Goal: Information Seeking & Learning: Learn about a topic

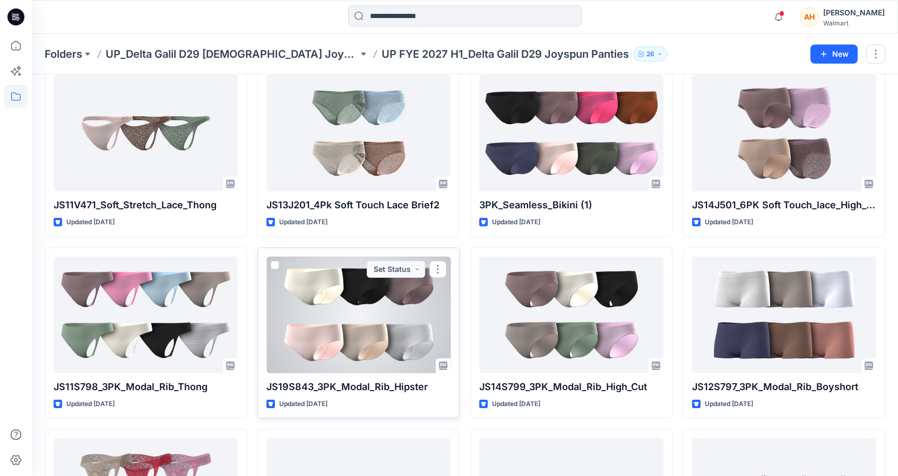
scroll to position [41, 0]
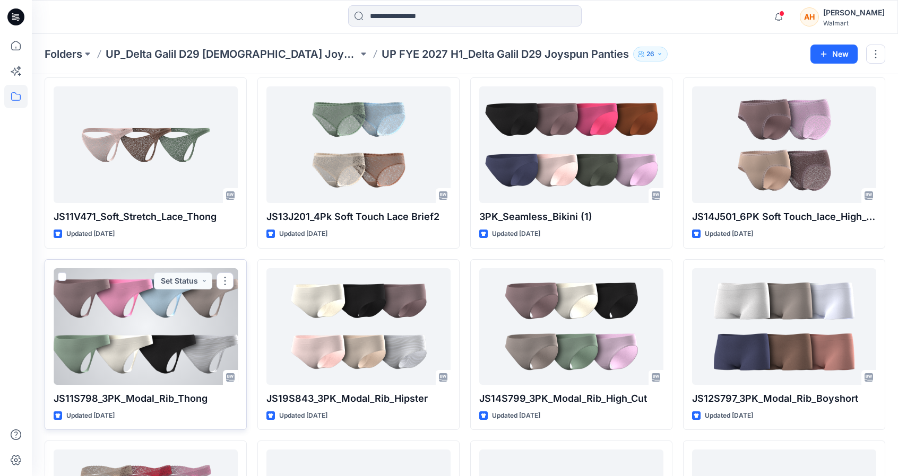
click at [100, 361] on div at bounding box center [146, 326] width 184 height 117
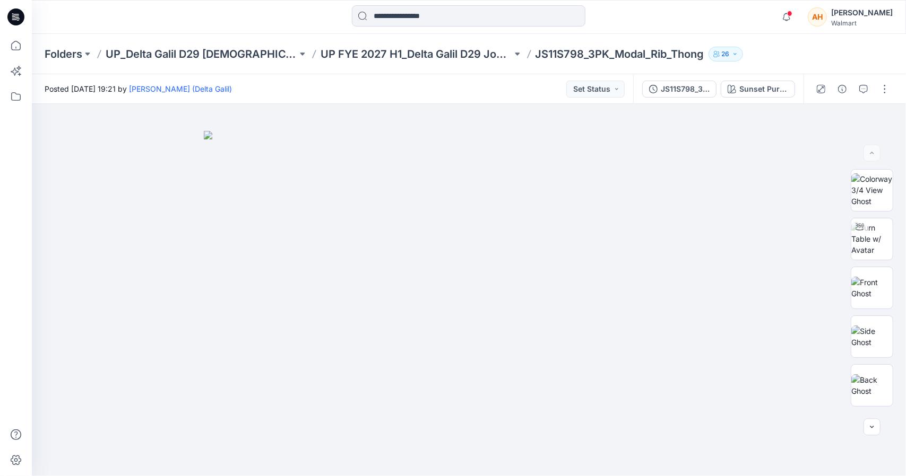
click at [893, 89] on div at bounding box center [852, 89] width 98 height 30
click at [891, 88] on button "button" at bounding box center [884, 89] width 17 height 17
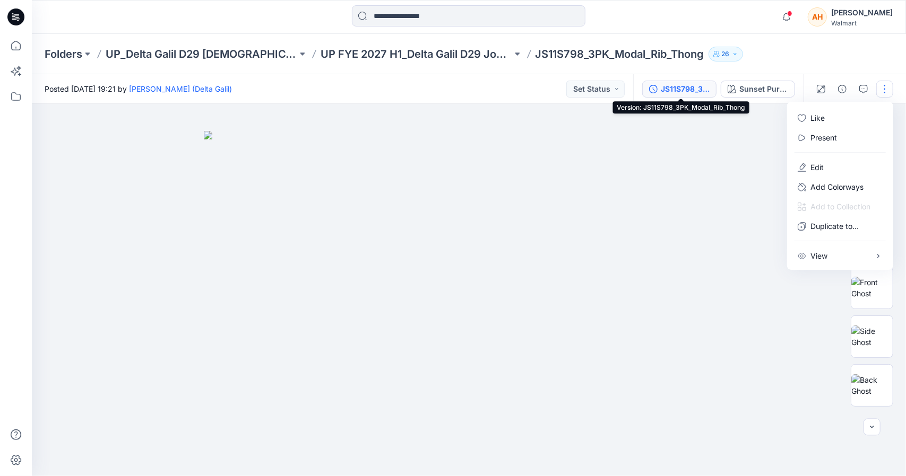
click at [667, 85] on div "JS11S798_3PK_Modal_Rib_Thong" at bounding box center [685, 89] width 49 height 12
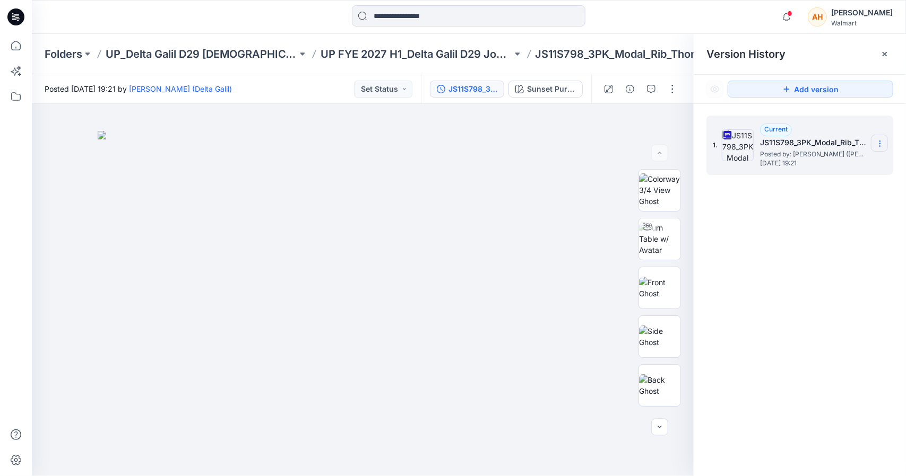
click at [880, 141] on icon at bounding box center [879, 141] width 1 height 1
click at [841, 165] on span "Download Source BW File" at bounding box center [825, 164] width 89 height 13
click at [382, 50] on p "UP FYE 2027 H1_Delta Galil D29 Joyspun Panties" at bounding box center [416, 54] width 192 height 15
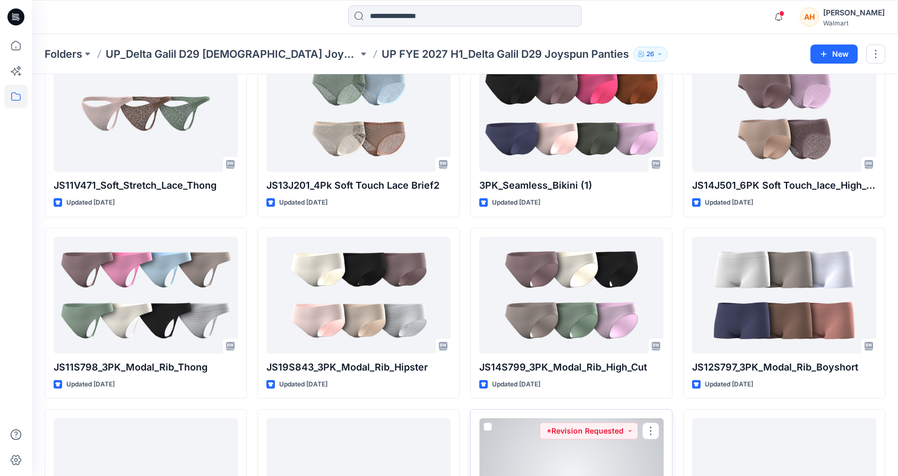
scroll to position [53, 0]
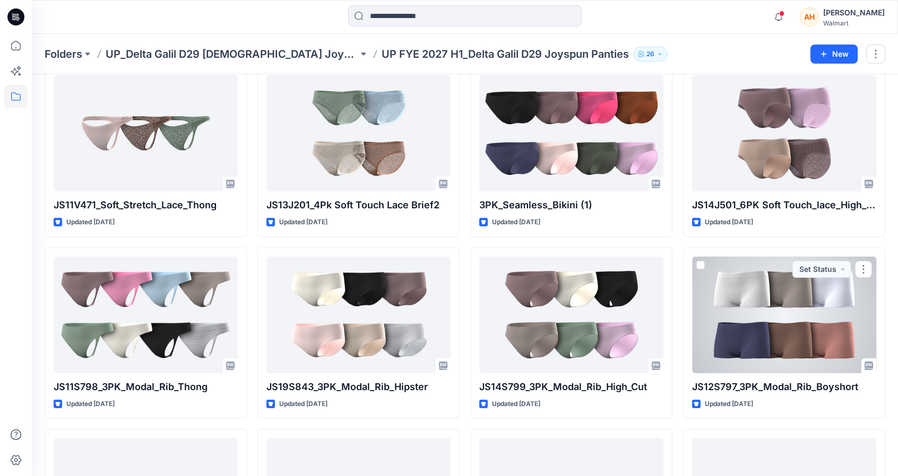
click at [767, 311] on div at bounding box center [784, 315] width 184 height 117
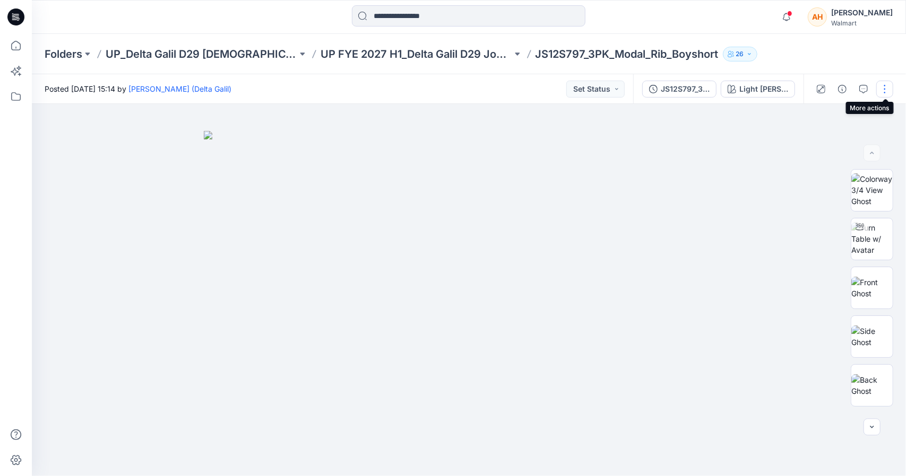
click at [887, 89] on button "button" at bounding box center [884, 89] width 17 height 17
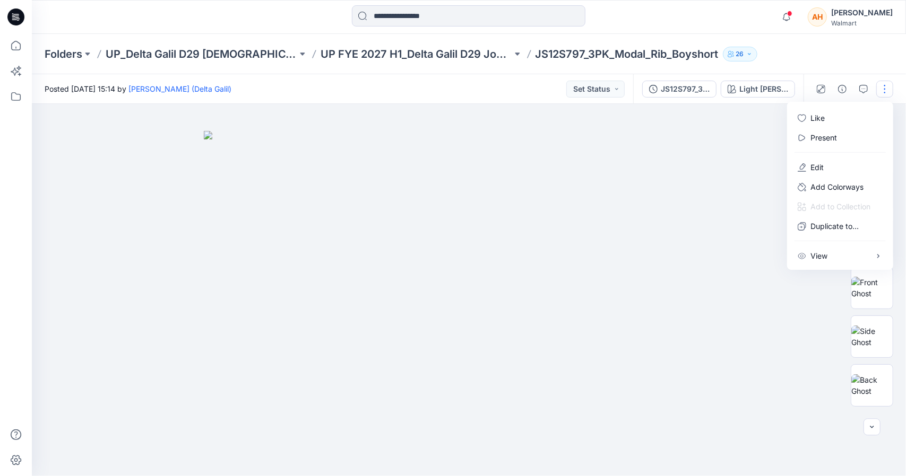
click at [664, 58] on p "JS12S797_3PK_Modal_Rib_Boyshort" at bounding box center [626, 54] width 183 height 15
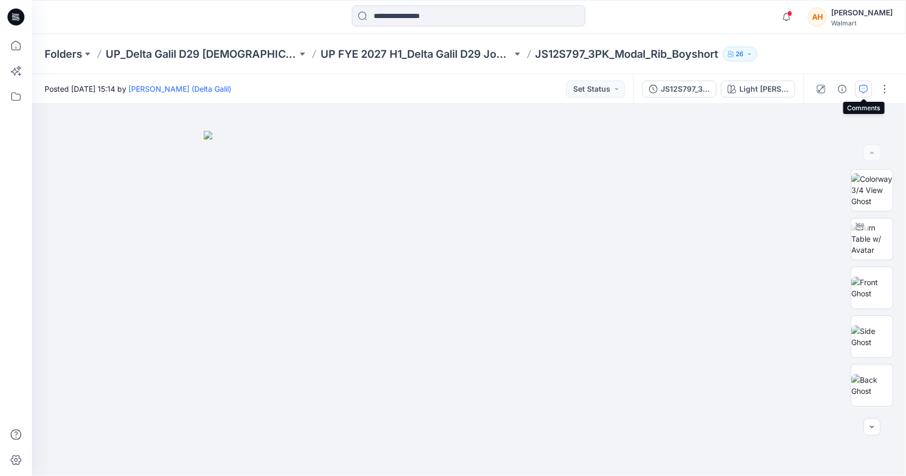
click at [861, 85] on icon "button" at bounding box center [863, 89] width 8 height 8
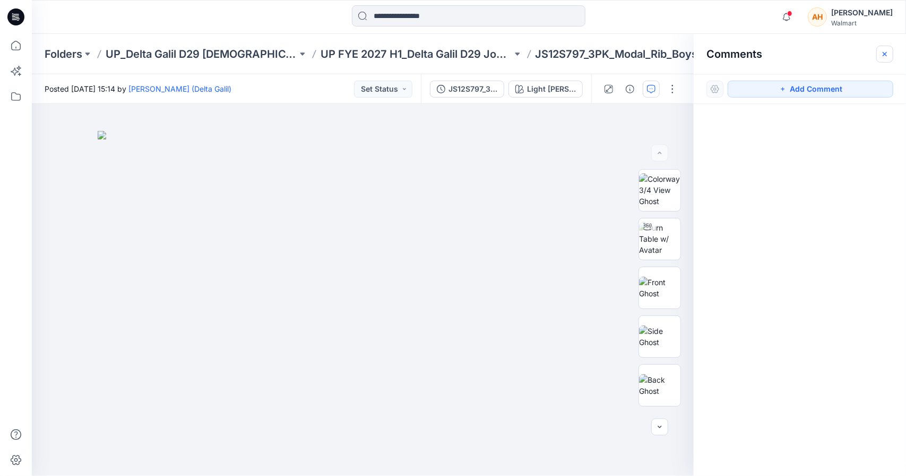
click at [885, 53] on icon "button" at bounding box center [884, 53] width 4 height 4
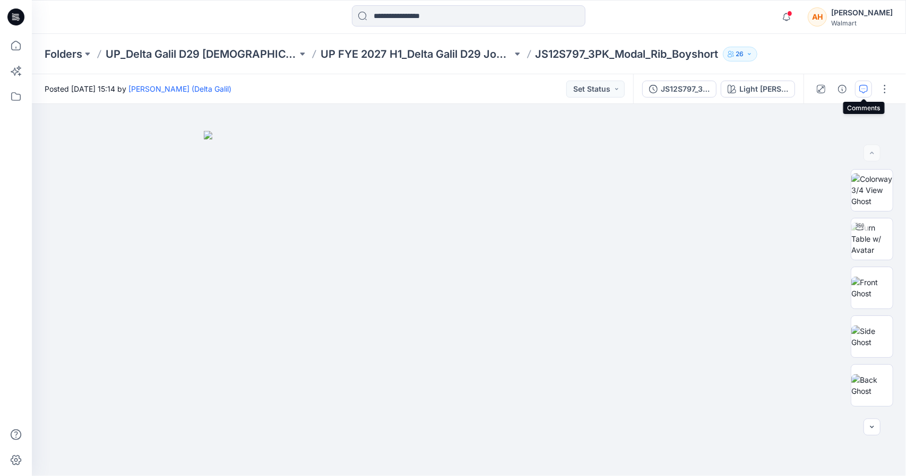
click at [859, 91] on icon "button" at bounding box center [863, 89] width 8 height 8
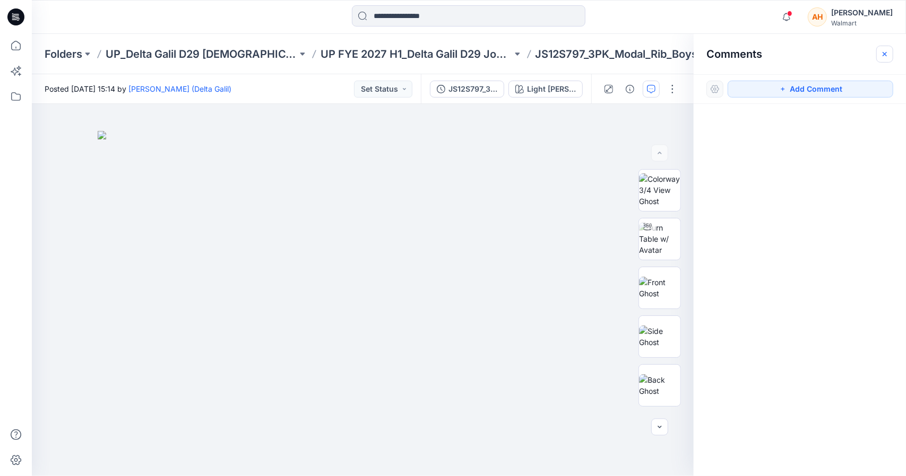
click at [880, 56] on icon "button" at bounding box center [884, 54] width 8 height 8
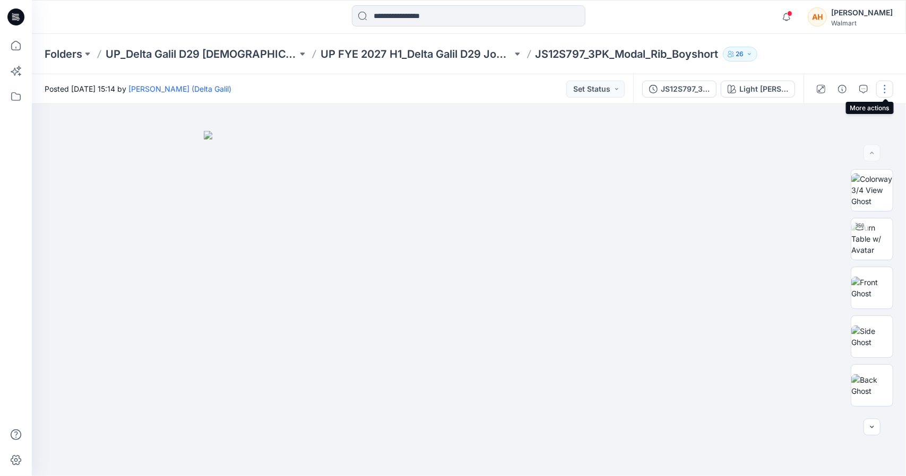
click at [884, 81] on button "button" at bounding box center [884, 89] width 17 height 17
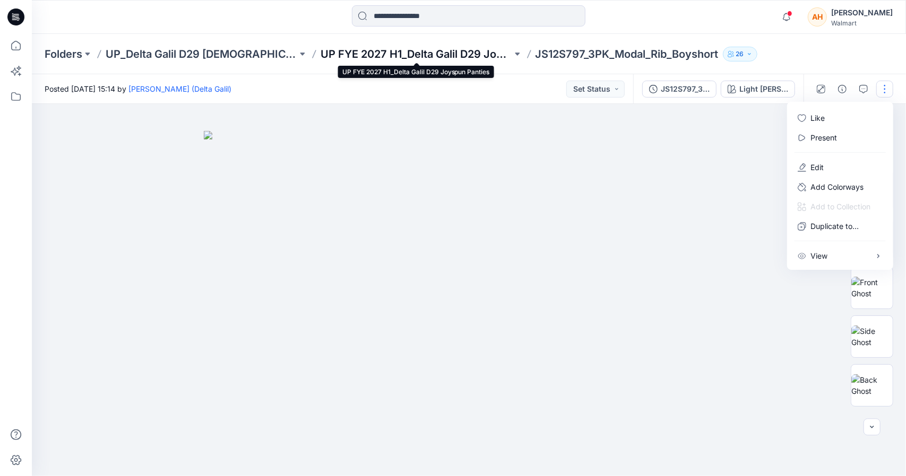
click at [449, 59] on p "UP FYE 2027 H1_Delta Galil D29 Joyspun Panties" at bounding box center [416, 54] width 192 height 15
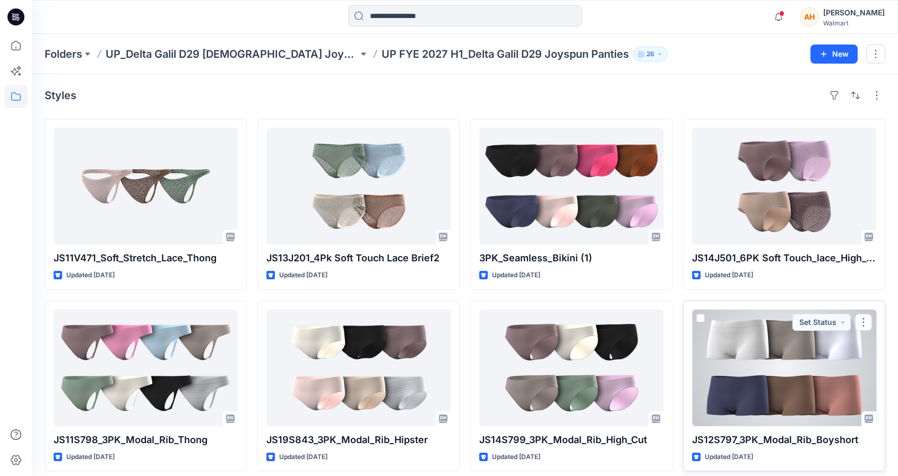
click at [734, 375] on div at bounding box center [784, 368] width 184 height 117
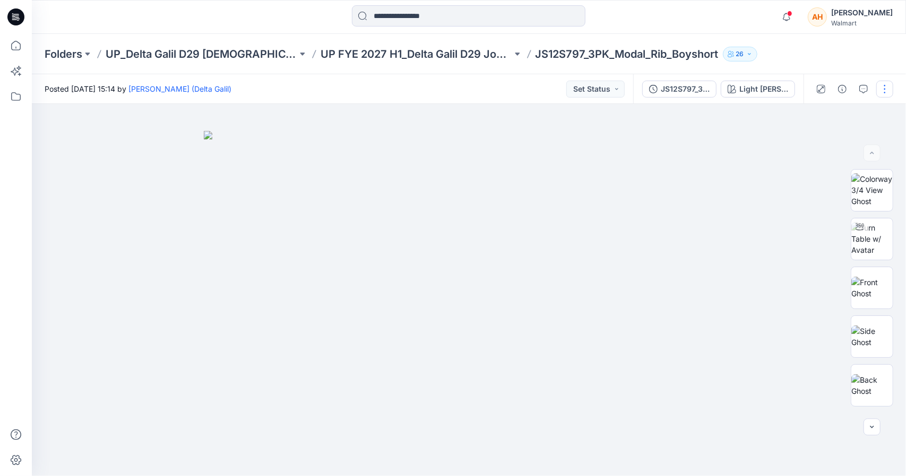
click at [884, 95] on button "button" at bounding box center [884, 89] width 17 height 17
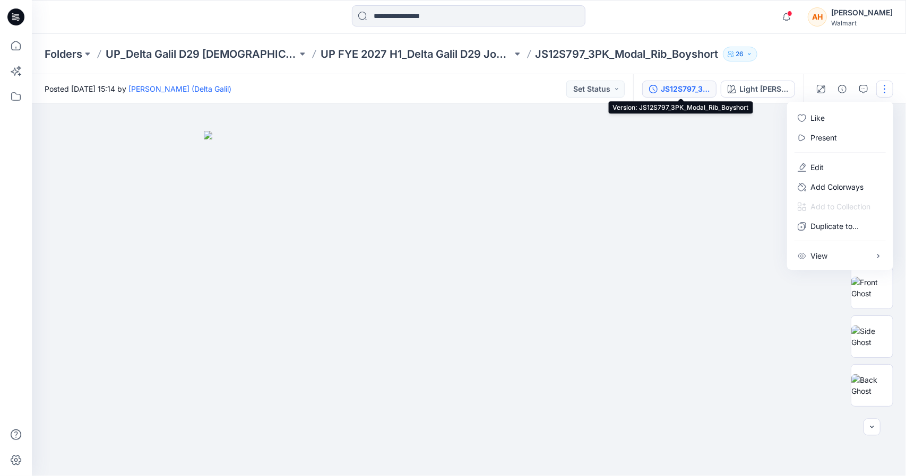
click at [696, 94] on div "JS12S797_3PK_Modal_Rib_Boyshort" at bounding box center [685, 89] width 49 height 12
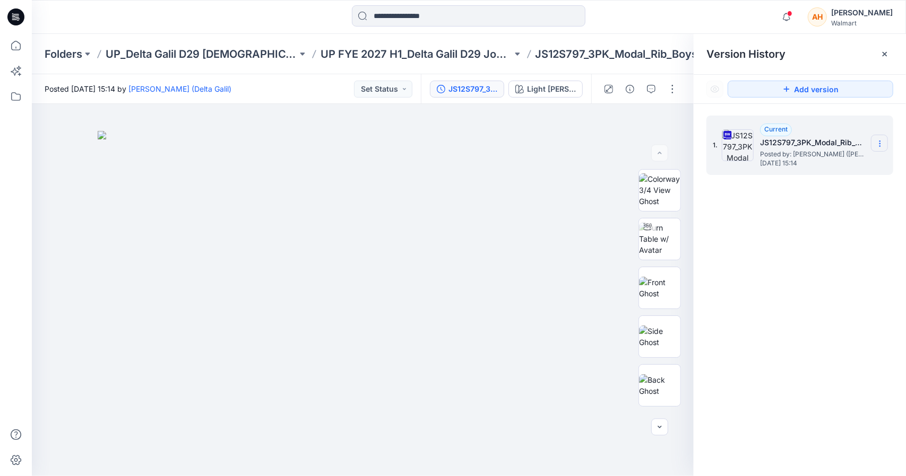
click at [876, 138] on section at bounding box center [879, 143] width 17 height 17
click at [781, 162] on div "Download Source BW File" at bounding box center [822, 164] width 123 height 21
click at [448, 56] on p "UP FYE 2027 H1_Delta Galil D29 Joyspun Panties" at bounding box center [416, 54] width 192 height 15
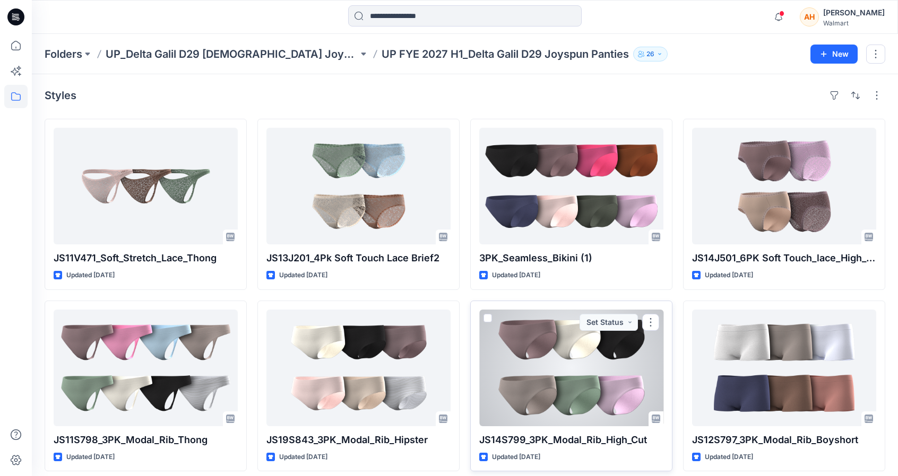
click at [601, 403] on div at bounding box center [571, 368] width 184 height 117
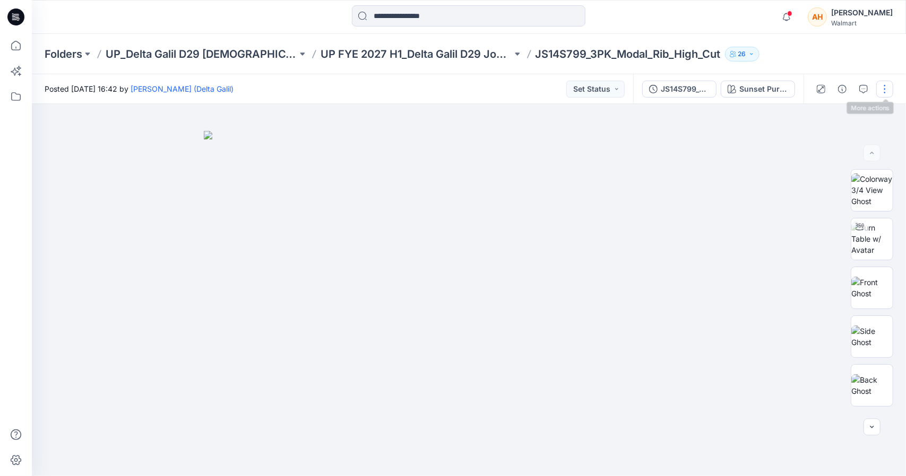
click at [886, 90] on button "button" at bounding box center [884, 89] width 17 height 17
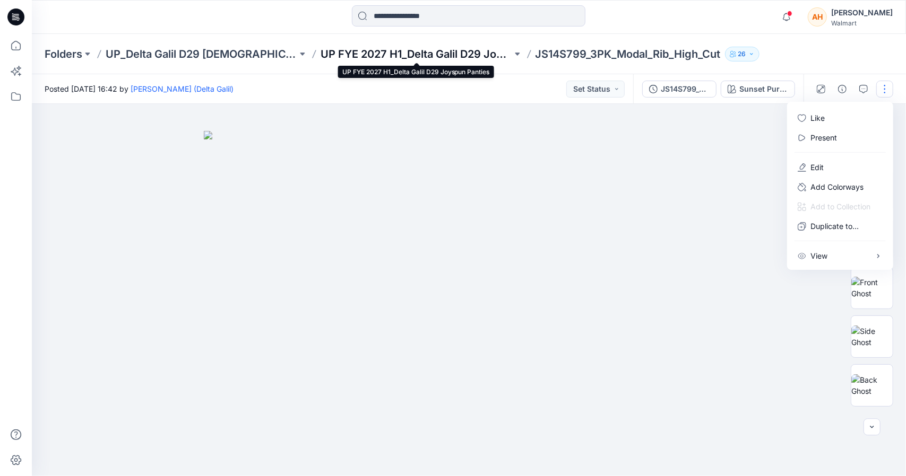
click at [414, 54] on p "UP FYE 2027 H1_Delta Galil D29 Joyspun Panties" at bounding box center [416, 54] width 192 height 15
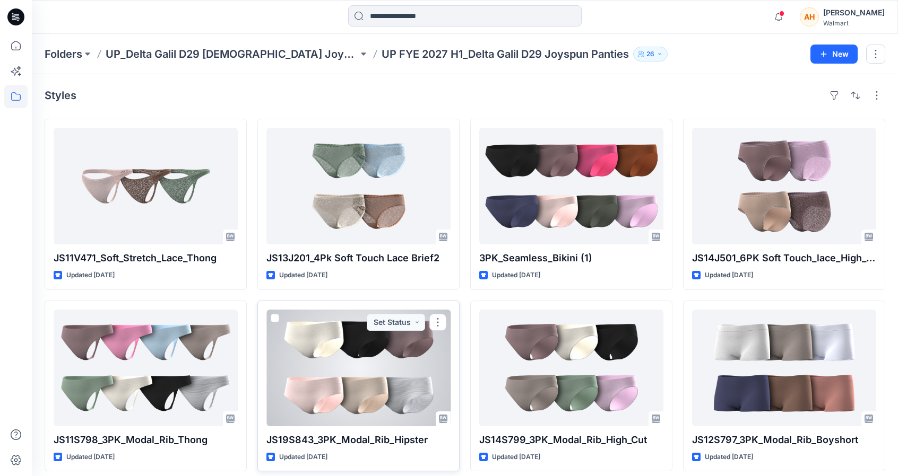
click at [318, 386] on div at bounding box center [358, 368] width 184 height 117
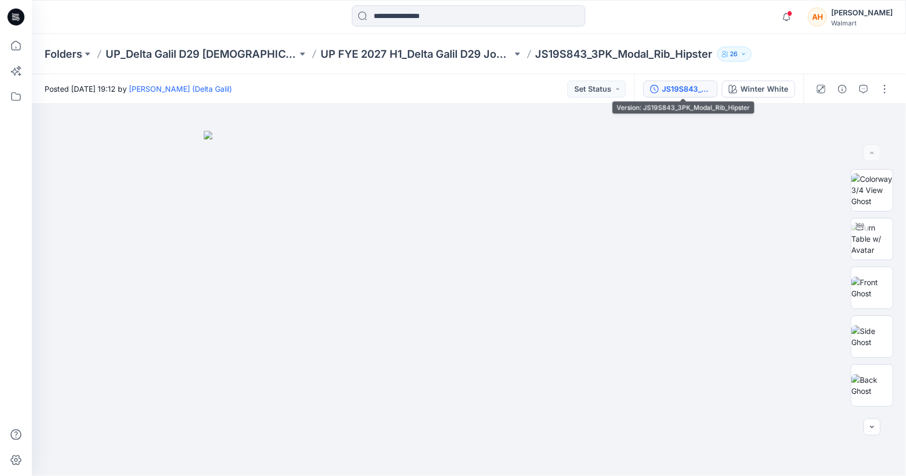
click at [685, 93] on div "JS19S843_3PK_Modal_Rib_Hipster" at bounding box center [686, 89] width 49 height 12
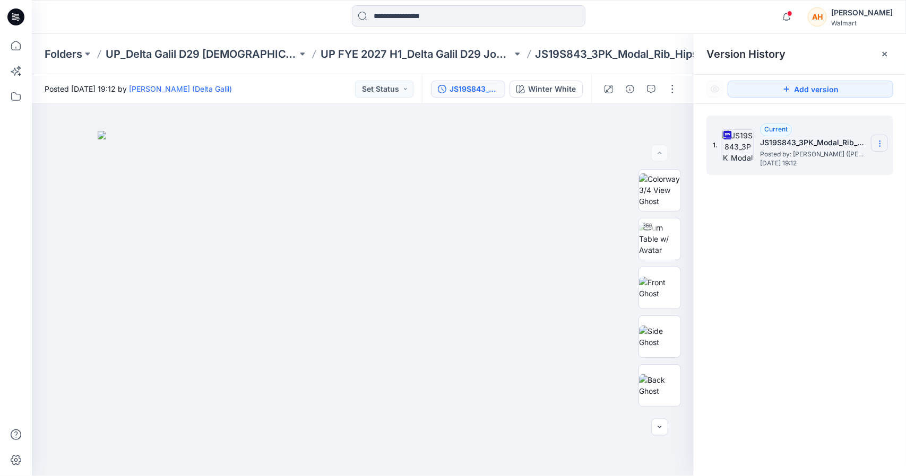
click at [875, 137] on section at bounding box center [879, 143] width 17 height 17
click at [817, 159] on span "Download Source BW File" at bounding box center [825, 164] width 89 height 13
click at [430, 55] on p "UP FYE 2027 H1_Delta Galil D29 Joyspun Panties" at bounding box center [416, 54] width 192 height 15
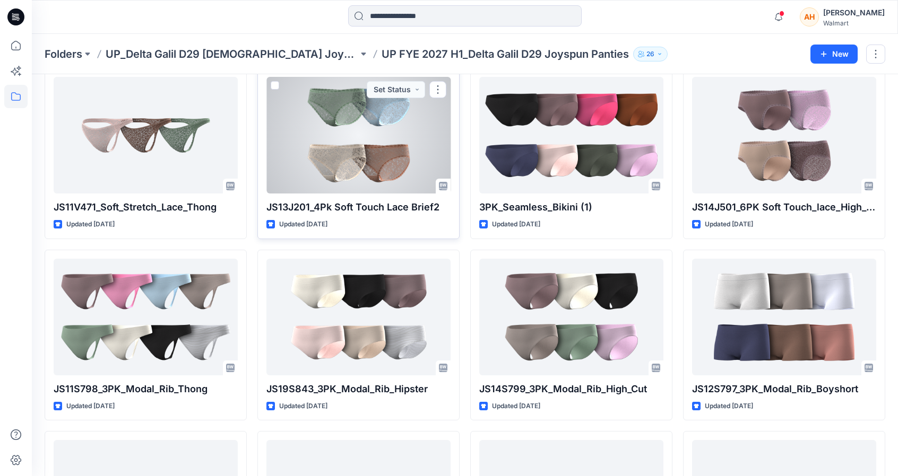
scroll to position [53, 0]
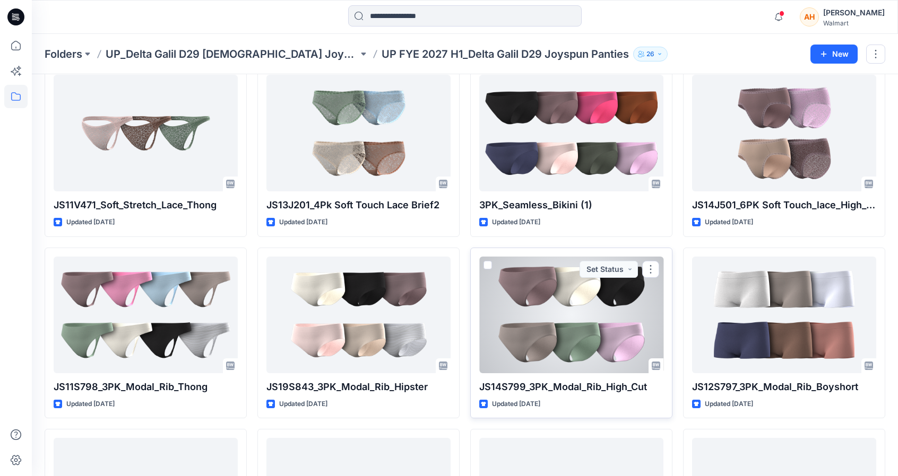
click at [564, 317] on div at bounding box center [571, 315] width 184 height 117
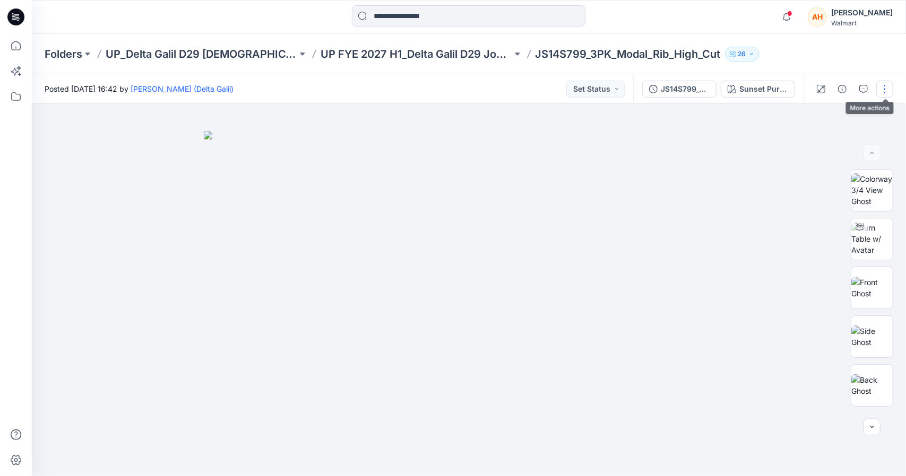
click at [885, 89] on button "button" at bounding box center [884, 89] width 17 height 17
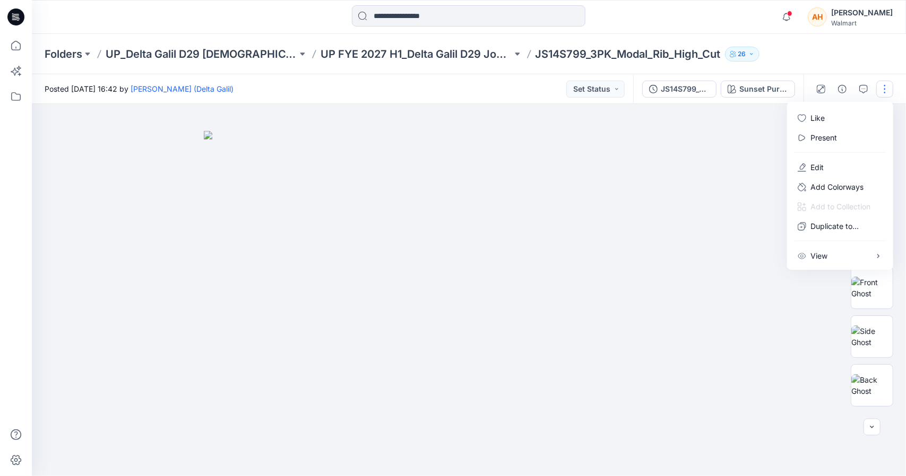
click at [702, 154] on img at bounding box center [469, 303] width 531 height 345
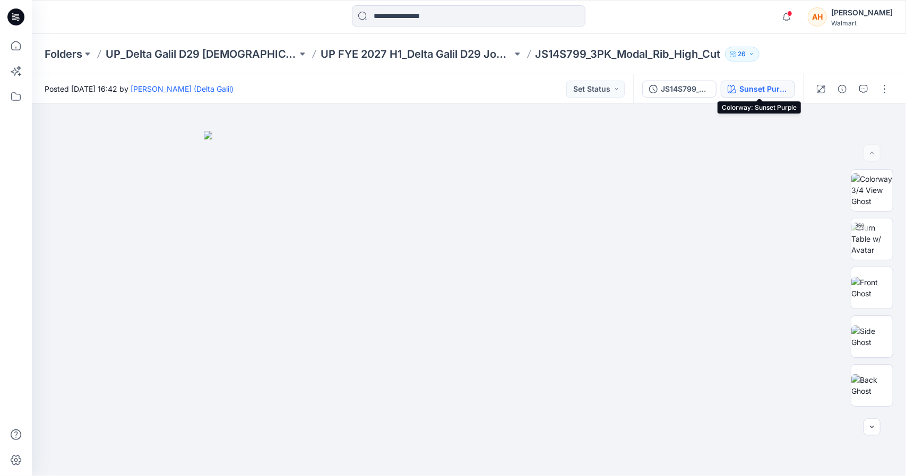
click at [741, 92] on div "Sunset Purple" at bounding box center [763, 89] width 49 height 12
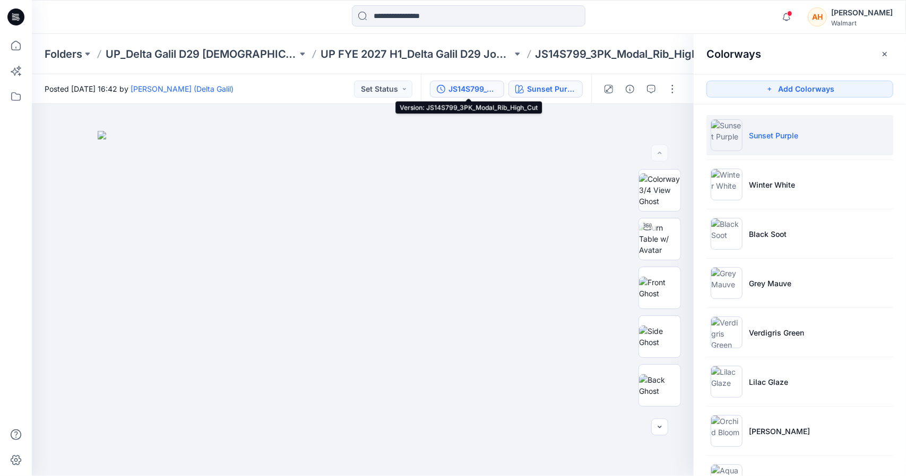
click at [462, 90] on div "JS14S799_3PK_Modal_Rib_High_Cut" at bounding box center [472, 89] width 49 height 12
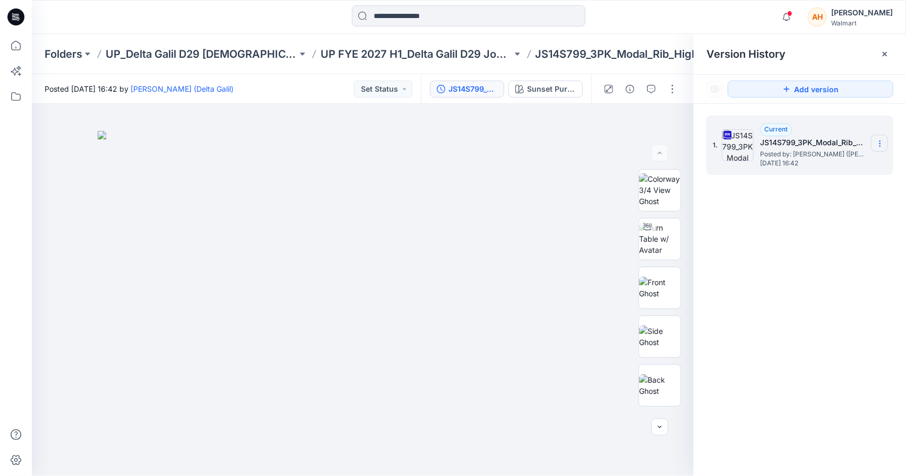
click at [883, 145] on icon at bounding box center [879, 144] width 8 height 8
click at [820, 166] on span "Download Source BW File" at bounding box center [825, 164] width 89 height 13
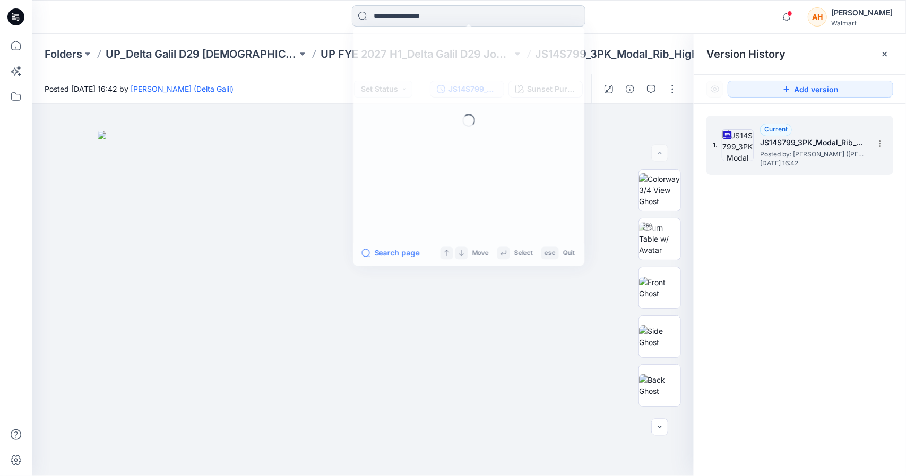
click at [432, 18] on input at bounding box center [468, 15] width 233 height 21
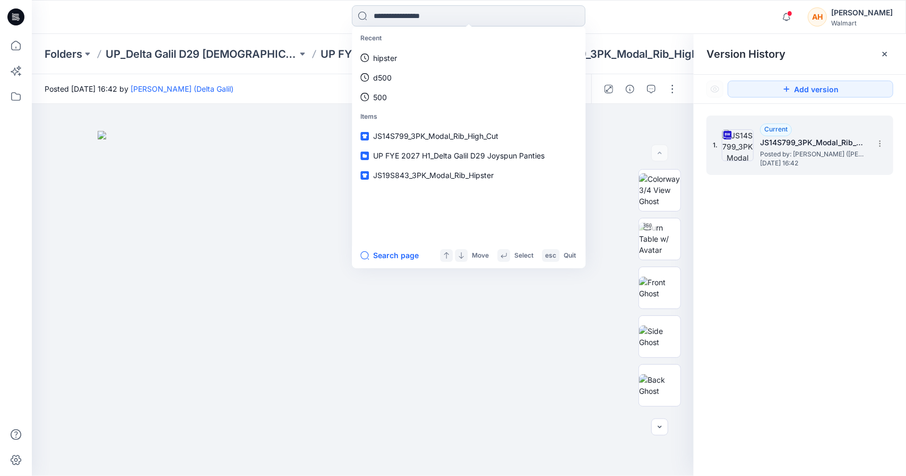
click at [432, 18] on input at bounding box center [468, 15] width 233 height 21
paste input "********"
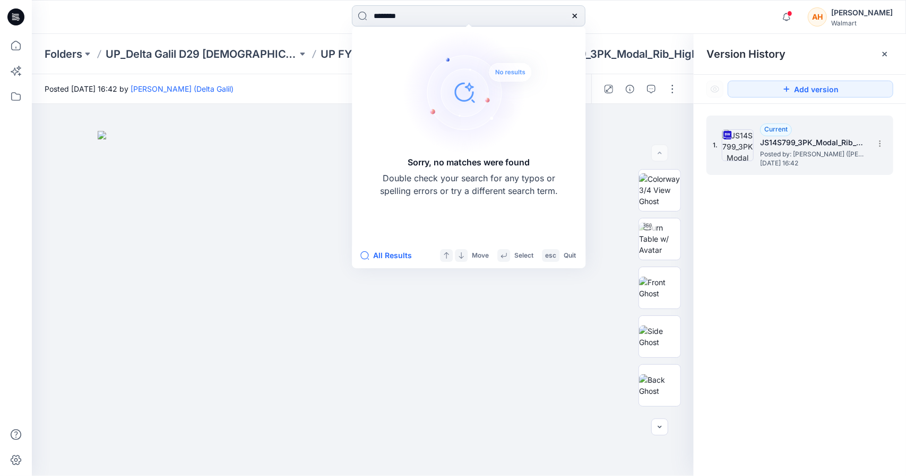
click at [432, 18] on input "********" at bounding box center [468, 15] width 233 height 21
click at [410, 14] on input "********" at bounding box center [468, 15] width 233 height 21
type input "******"
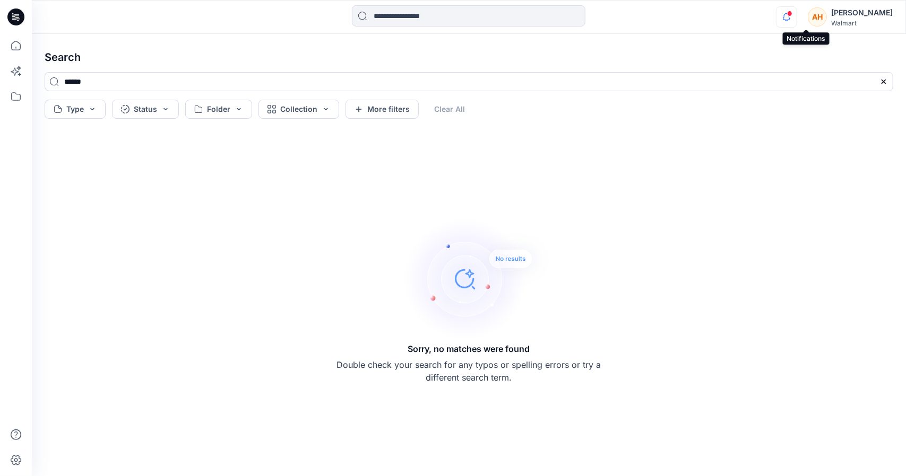
click at [796, 13] on icon "button" at bounding box center [786, 16] width 20 height 21
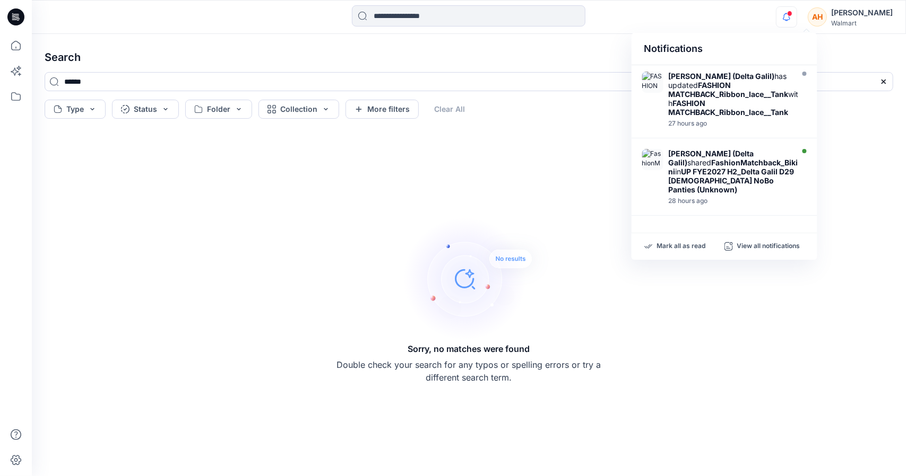
click at [16, 15] on icon at bounding box center [16, 15] width 5 height 1
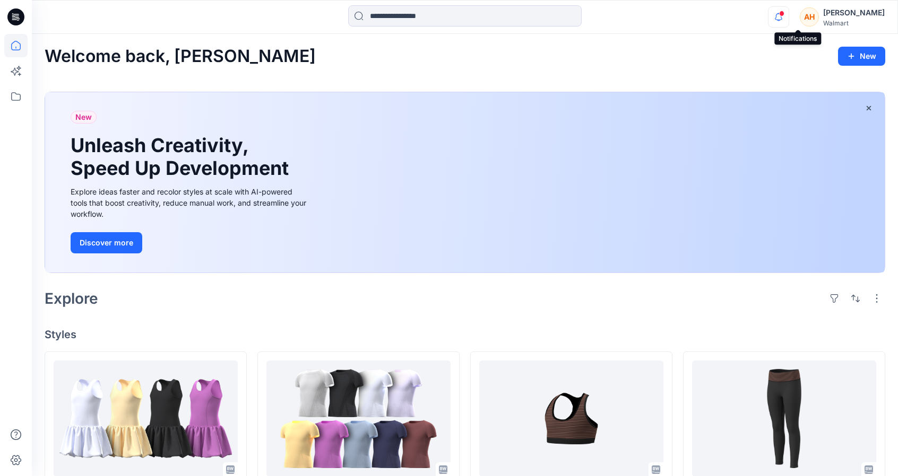
click at [788, 15] on icon "button" at bounding box center [778, 16] width 20 height 21
click at [851, 12] on div "[PERSON_NAME]" at bounding box center [854, 12] width 62 height 13
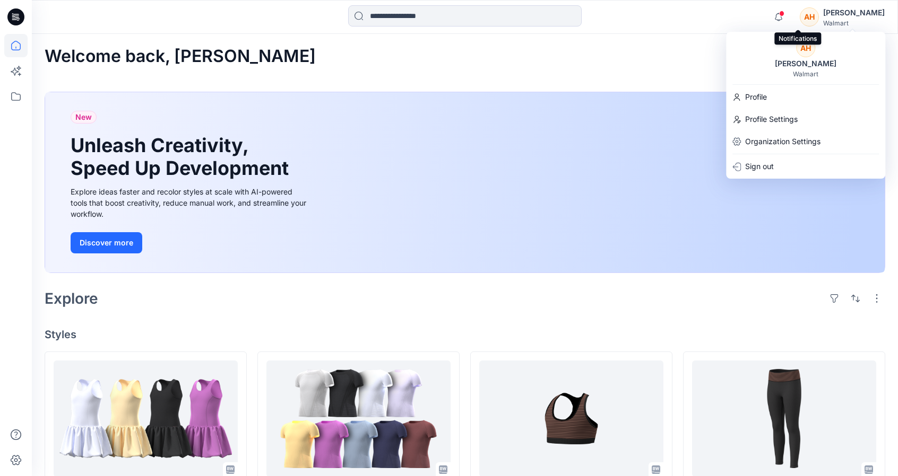
click at [784, 13] on span at bounding box center [781, 14] width 5 height 6
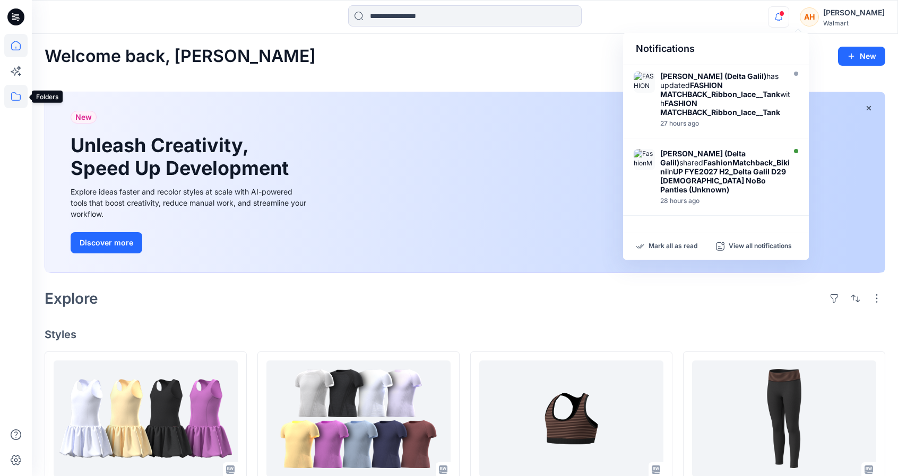
click at [11, 96] on icon at bounding box center [16, 96] width 10 height 8
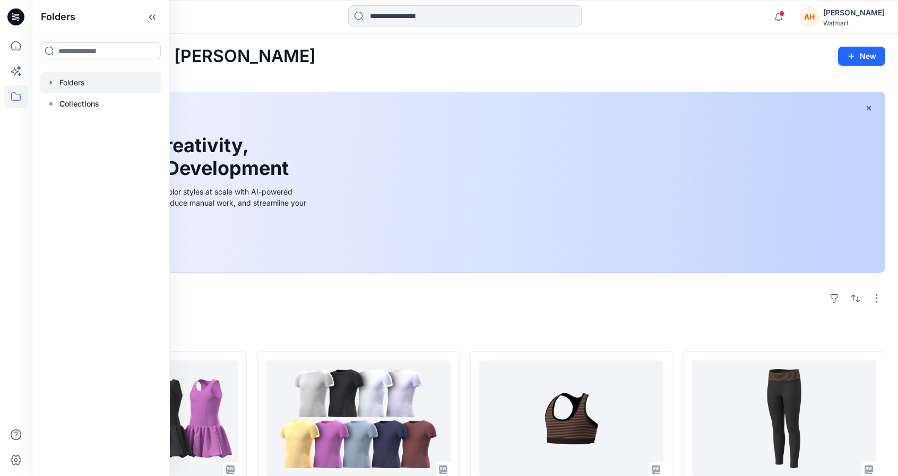
click at [51, 84] on icon "button" at bounding box center [51, 83] width 8 height 8
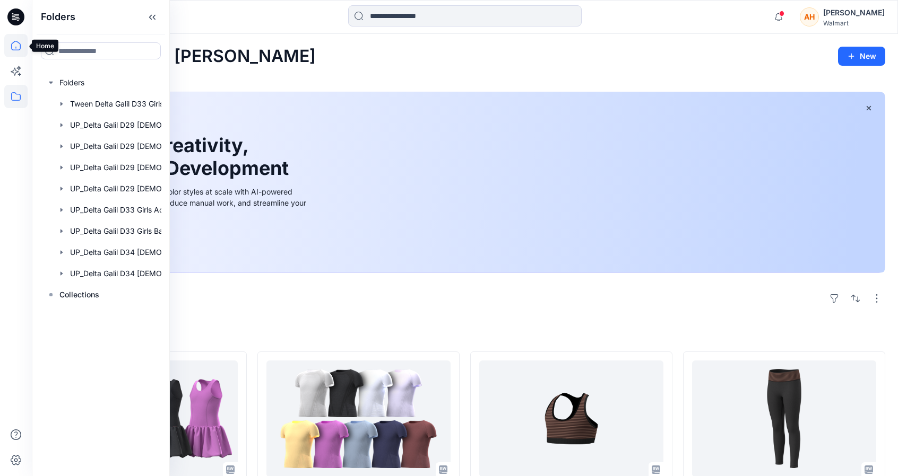
click at [18, 40] on icon at bounding box center [15, 45] width 23 height 23
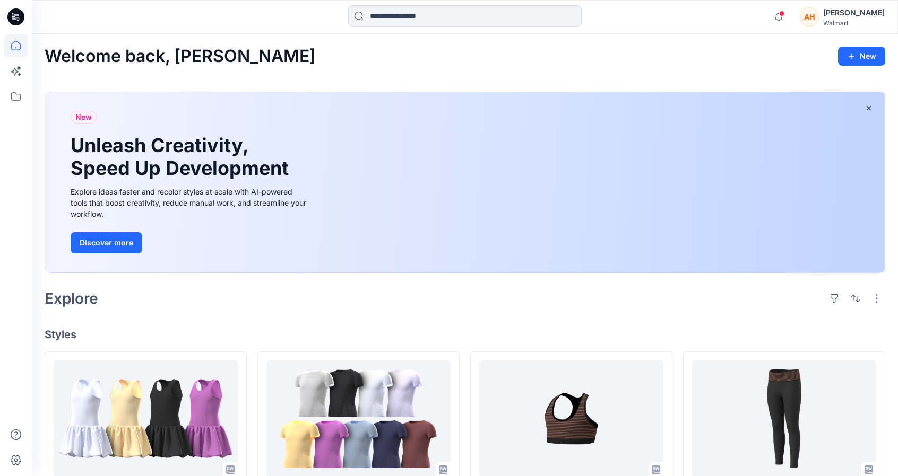
click at [18, 40] on icon at bounding box center [15, 45] width 23 height 23
click at [20, 15] on icon at bounding box center [15, 16] width 17 height 17
click at [24, 68] on icon at bounding box center [15, 70] width 23 height 23
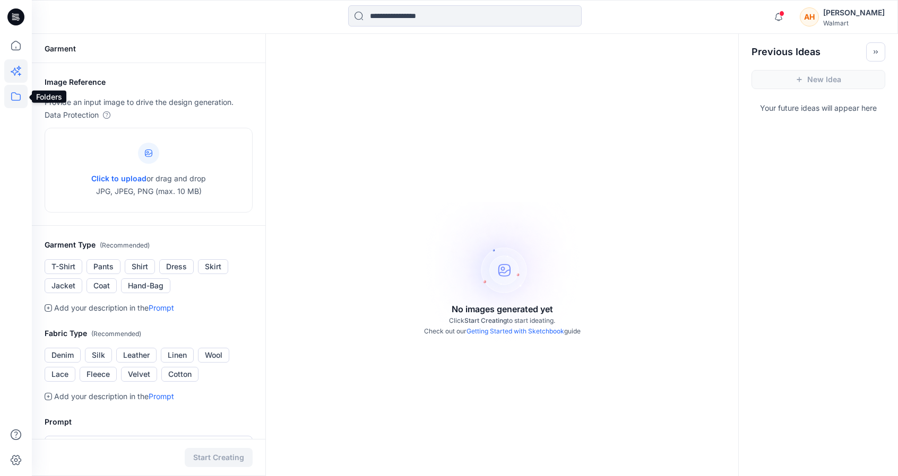
click at [17, 96] on icon at bounding box center [15, 96] width 23 height 23
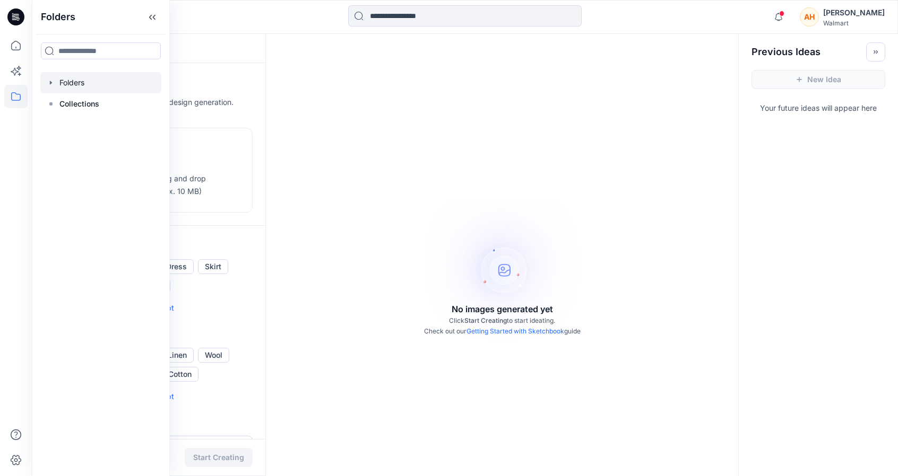
click at [51, 84] on icon "button" at bounding box center [51, 83] width 8 height 8
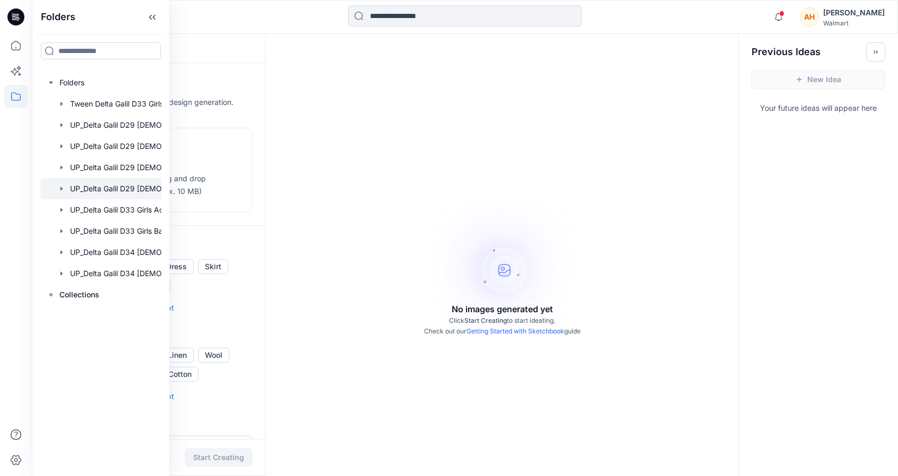
click at [86, 179] on div at bounding box center [114, 188] width 149 height 21
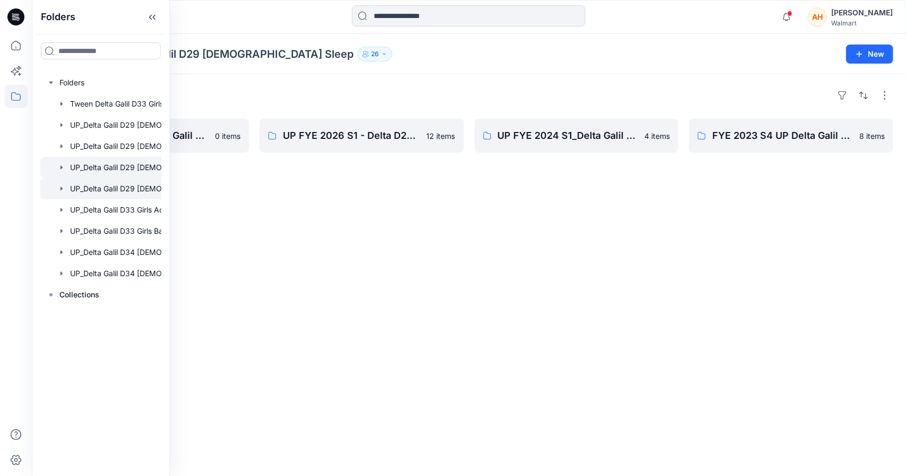
click at [126, 170] on div at bounding box center [114, 167] width 149 height 21
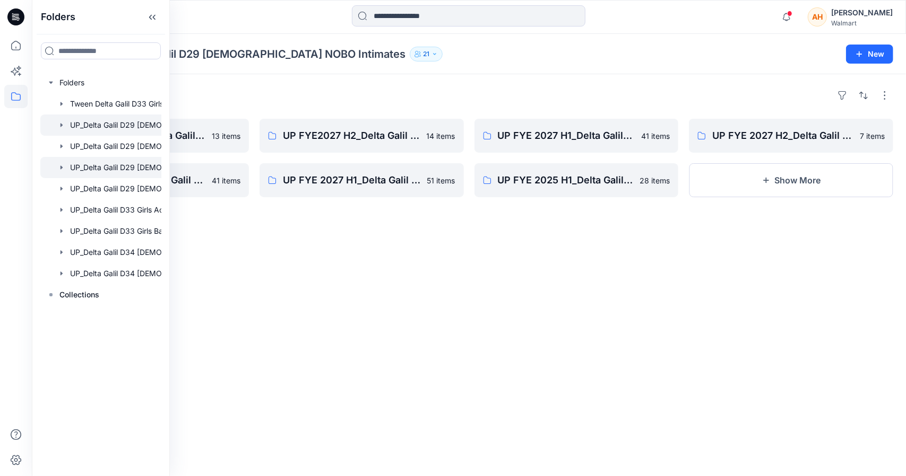
click at [126, 128] on div at bounding box center [114, 125] width 149 height 21
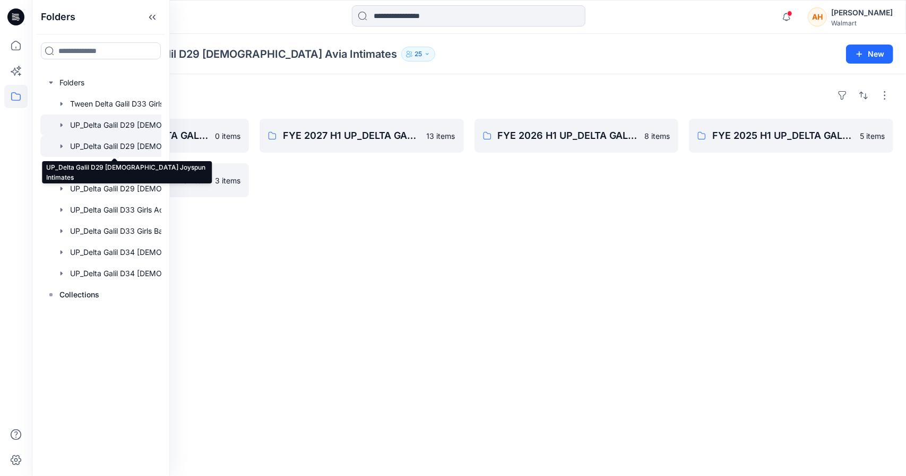
click at [135, 147] on div at bounding box center [114, 146] width 149 height 21
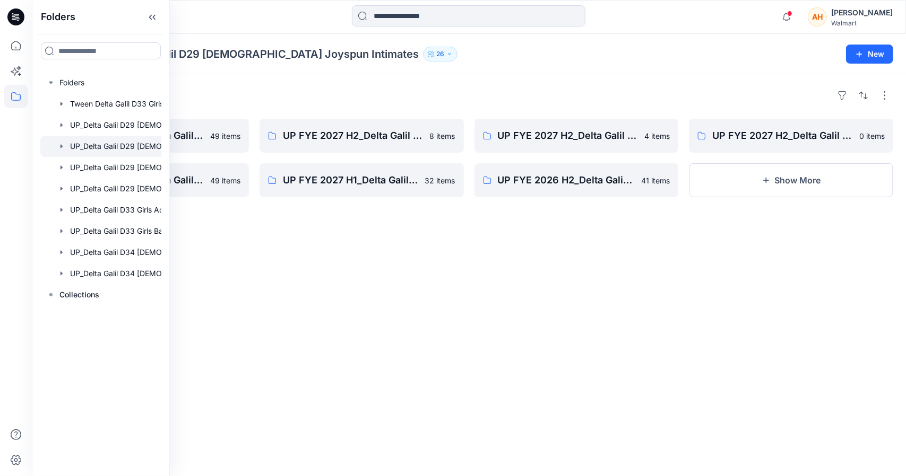
click at [274, 97] on div "Folders" at bounding box center [469, 95] width 848 height 17
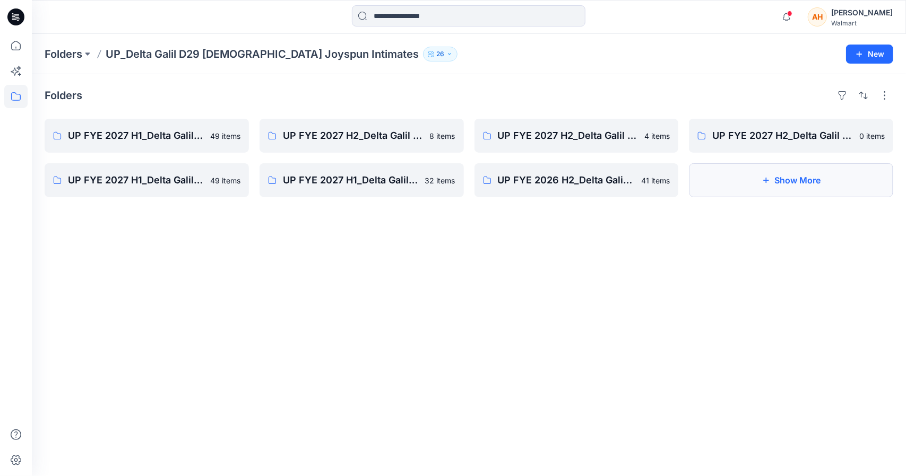
click at [708, 178] on button "Show More" at bounding box center [791, 180] width 204 height 34
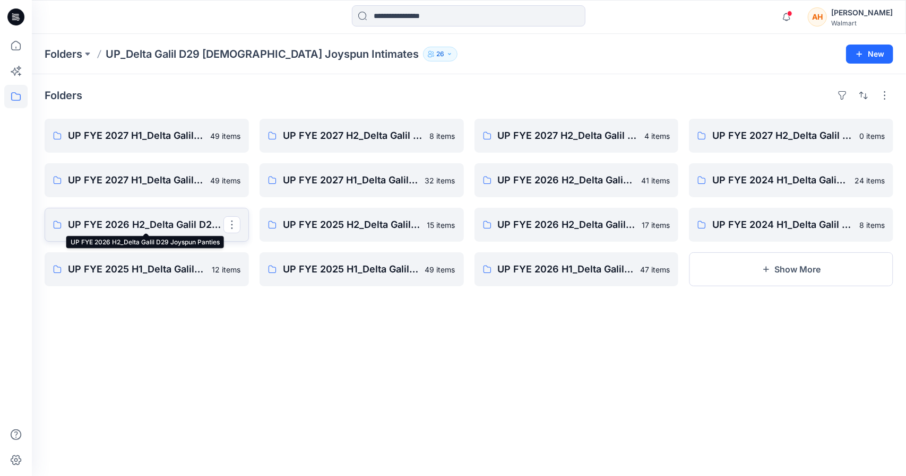
click at [181, 223] on p "UP FYE 2026 H2_Delta Galil D29 Joyspun Panties" at bounding box center [145, 225] width 155 height 15
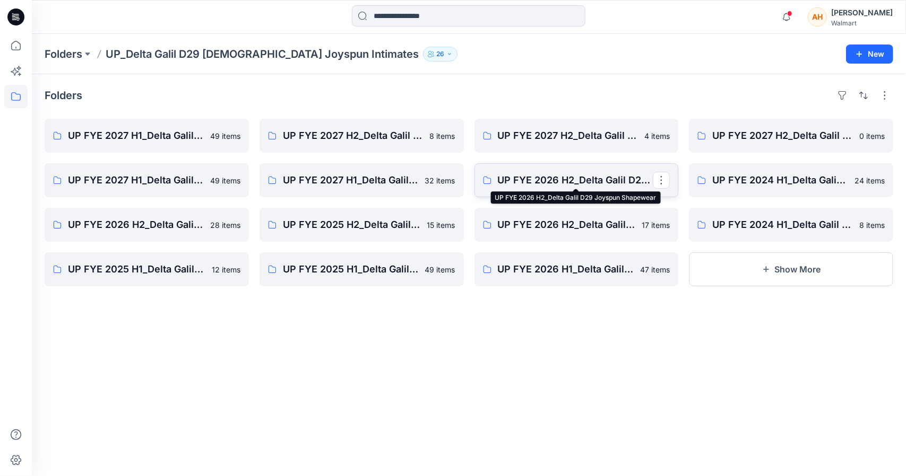
click at [545, 177] on p "UP FYE 2026 H2_Delta Galil D29 Joyspun Shapewear" at bounding box center [575, 180] width 155 height 15
click at [512, 180] on p "UP FYE 2026 H2_Delta Galil D29 Joyspun Shapewear" at bounding box center [575, 180] width 155 height 15
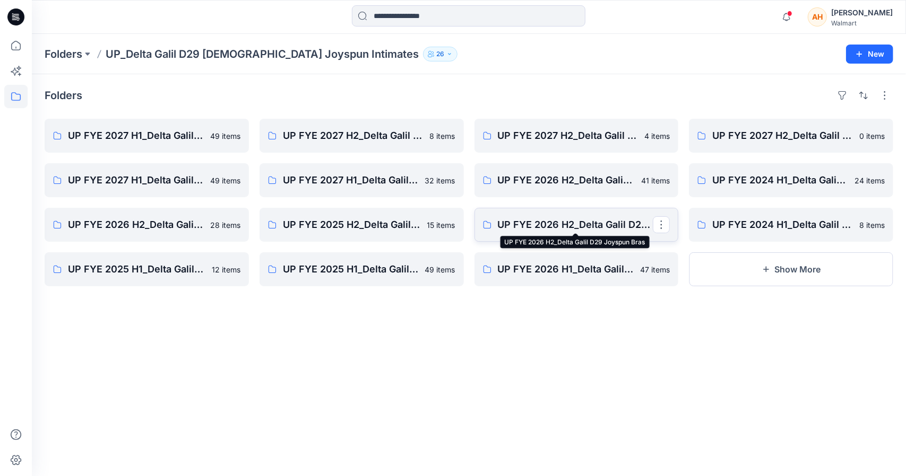
click at [511, 224] on p "UP FYE 2026 H2_Delta Galil D29 Joyspun Bras" at bounding box center [575, 225] width 155 height 15
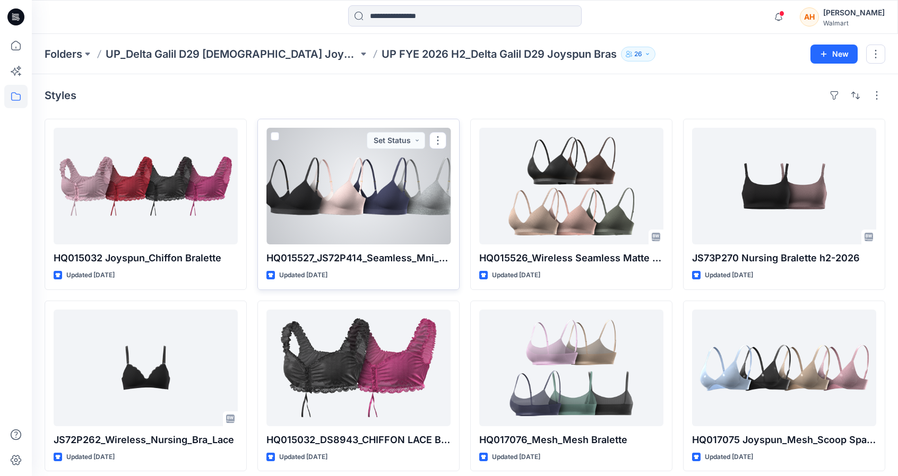
click at [346, 196] on div at bounding box center [358, 186] width 184 height 117
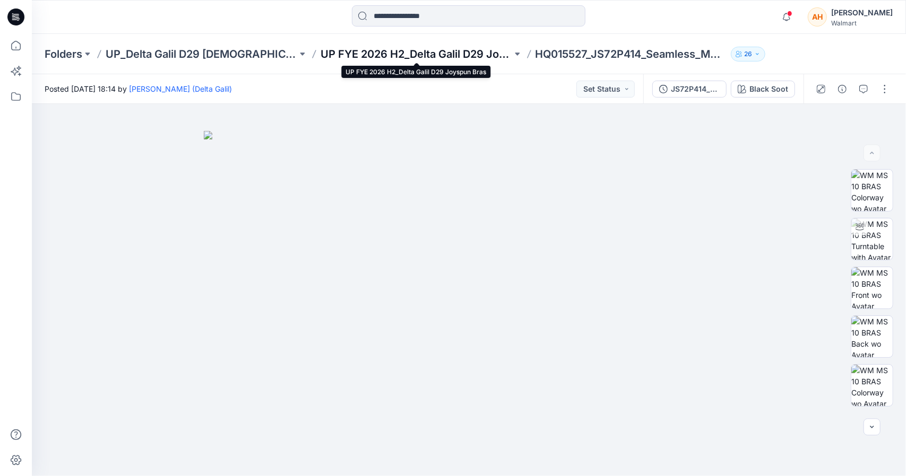
drag, startPoint x: 485, startPoint y: 55, endPoint x: 458, endPoint y: 50, distance: 27.4
click at [458, 50] on p "UP FYE 2026 H2_Delta Galil D29 Joyspun Bras" at bounding box center [416, 54] width 192 height 15
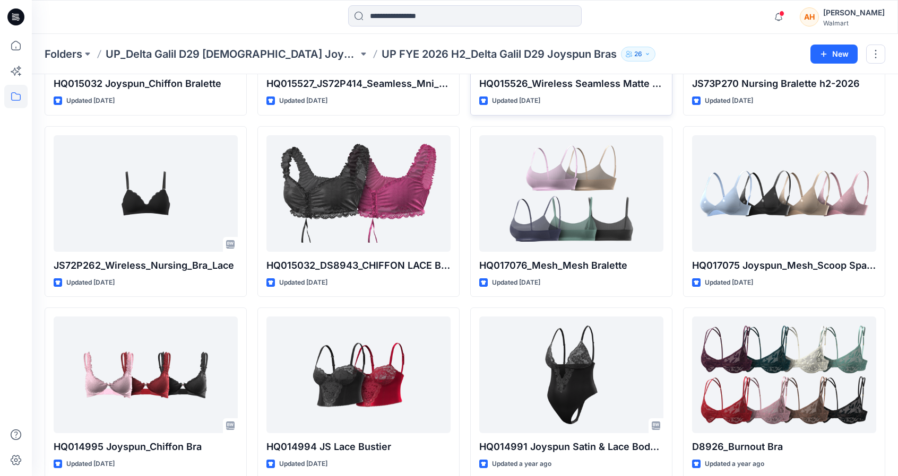
scroll to position [176, 0]
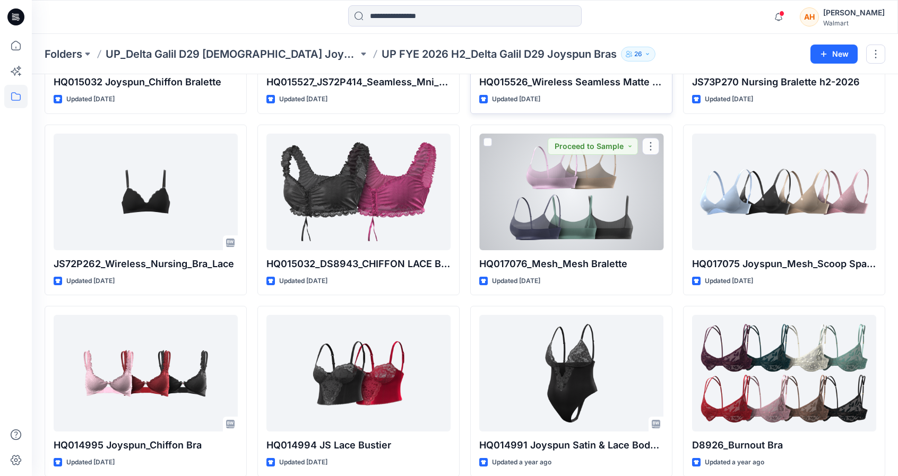
click at [541, 199] on div at bounding box center [571, 192] width 184 height 117
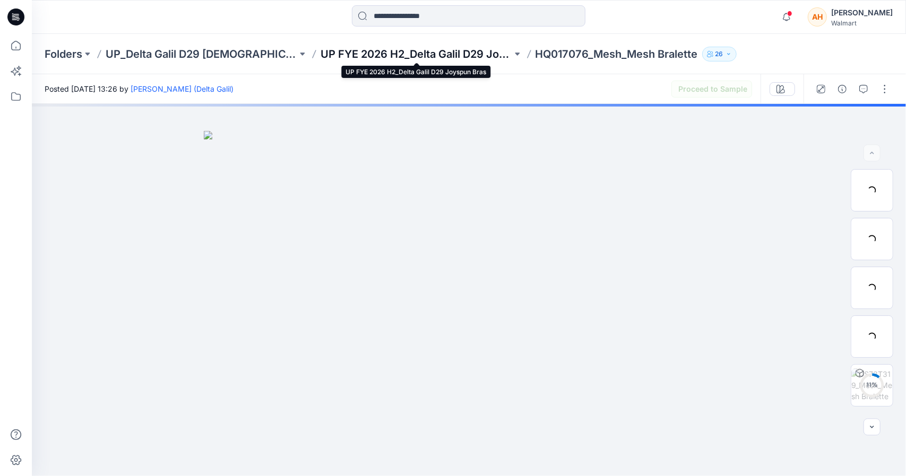
click at [366, 50] on p "UP FYE 2026 H2_Delta Galil D29 Joyspun Bras" at bounding box center [416, 54] width 192 height 15
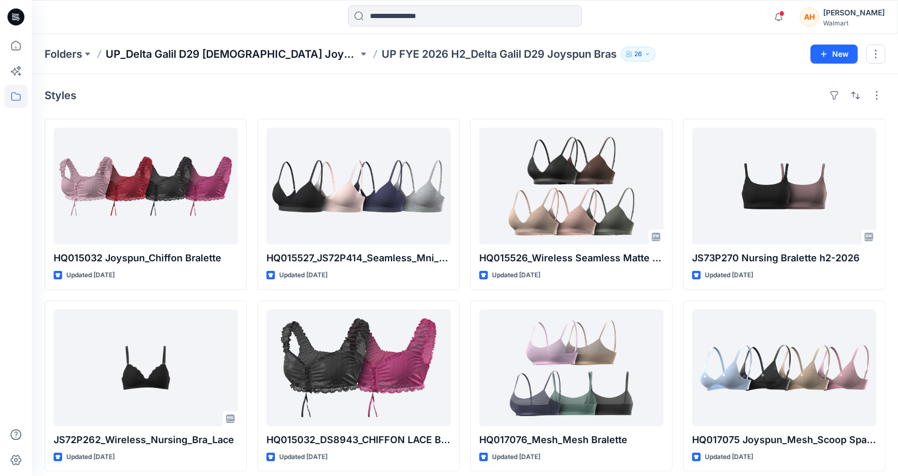
click at [233, 60] on p "UP_Delta Galil D29 [DEMOGRAPHIC_DATA] Joyspun Intimates" at bounding box center [232, 54] width 253 height 15
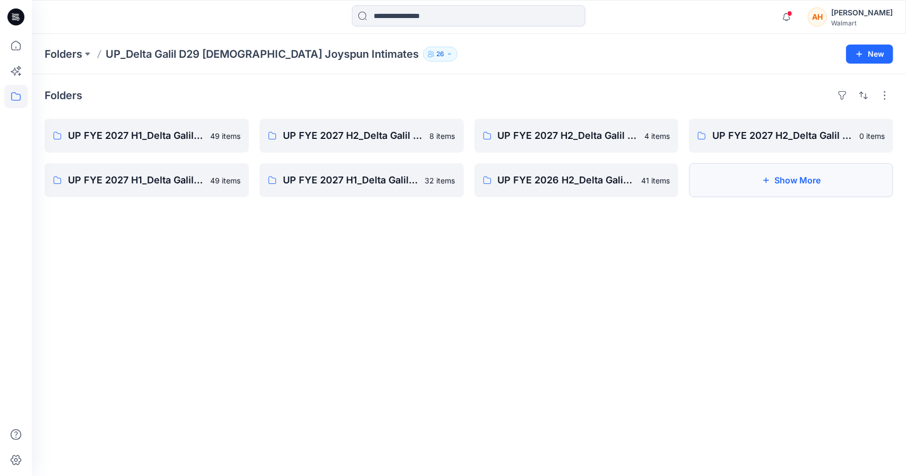
click at [754, 187] on button "Show More" at bounding box center [791, 180] width 204 height 34
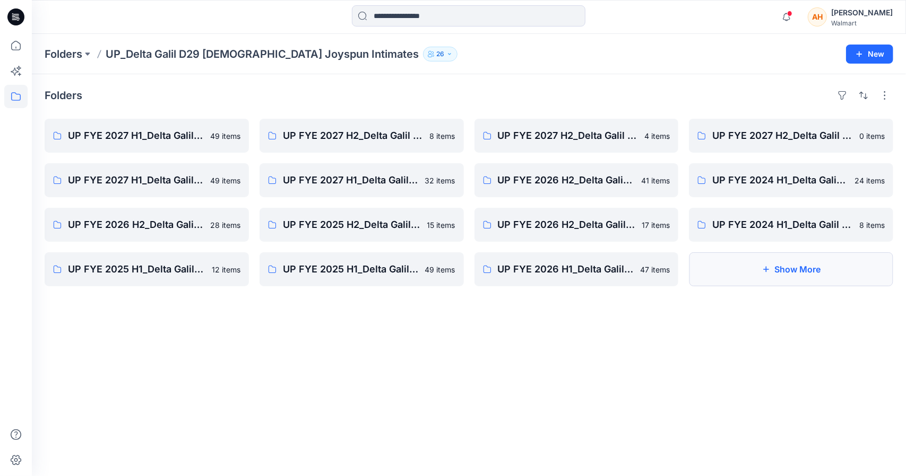
click at [730, 256] on button "Show More" at bounding box center [791, 270] width 204 height 34
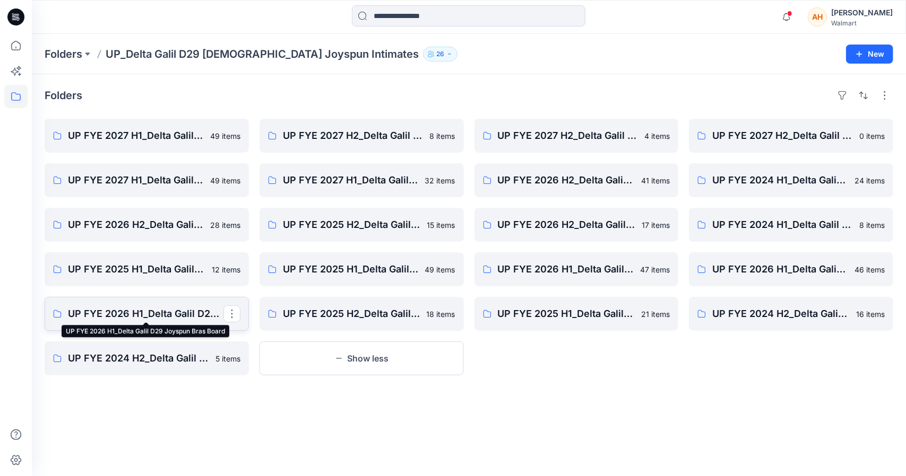
click at [168, 320] on p "UP FYE 2026 H1_Delta Galil D29 Joyspun Bras Board" at bounding box center [145, 314] width 155 height 15
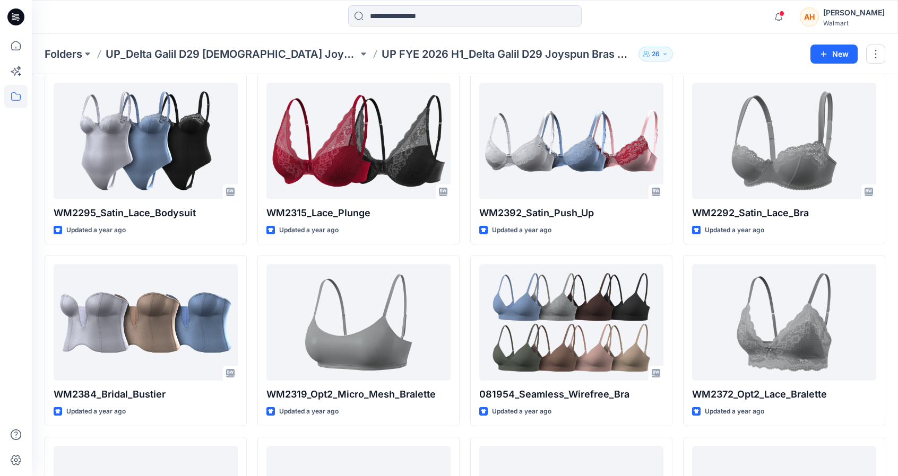
scroll to position [227, 0]
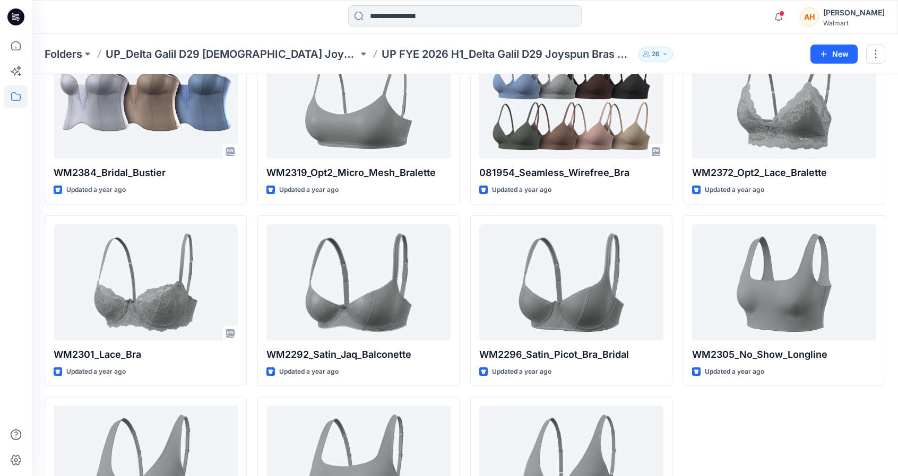
click at [462, 338] on div "WM2319_Micro_Mesh_Bralette Updated a year ago WM2295_Satin_Lace_Bodysuit Update…" at bounding box center [465, 119] width 840 height 898
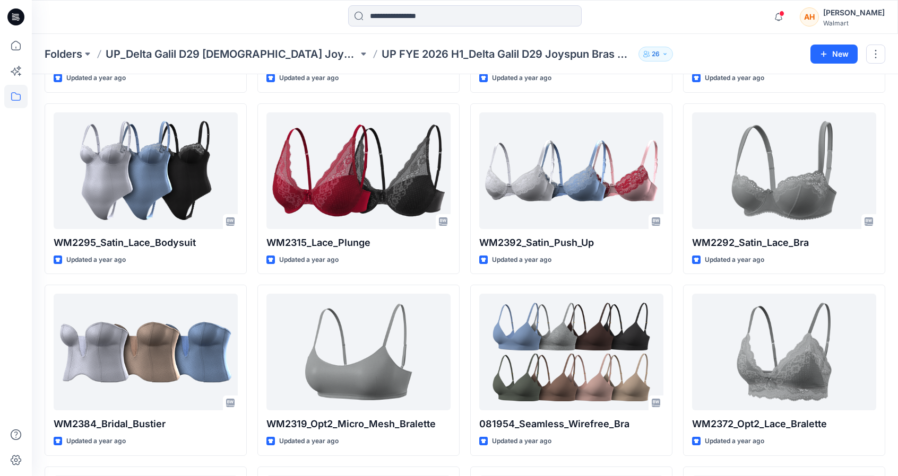
scroll to position [195, 0]
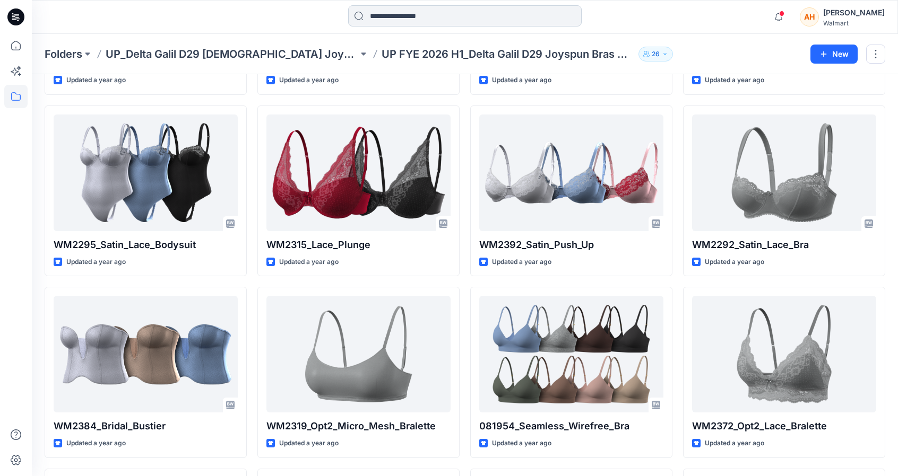
click at [438, 13] on input at bounding box center [464, 15] width 233 height 21
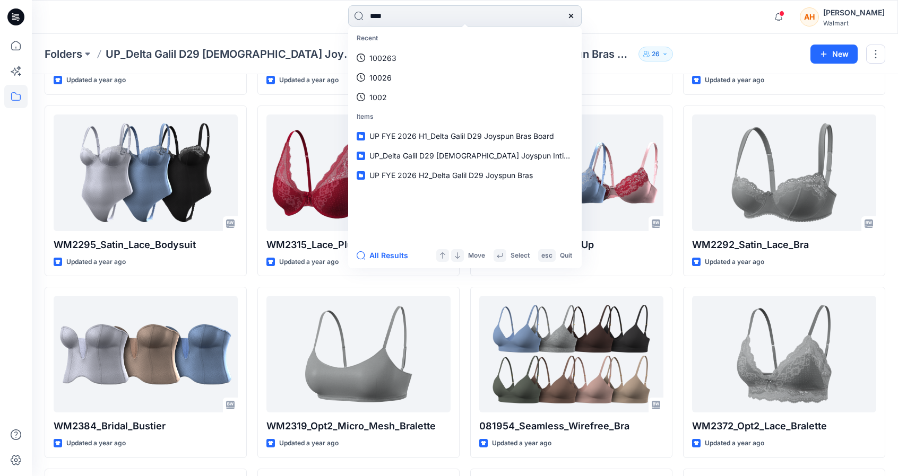
type input "*****"
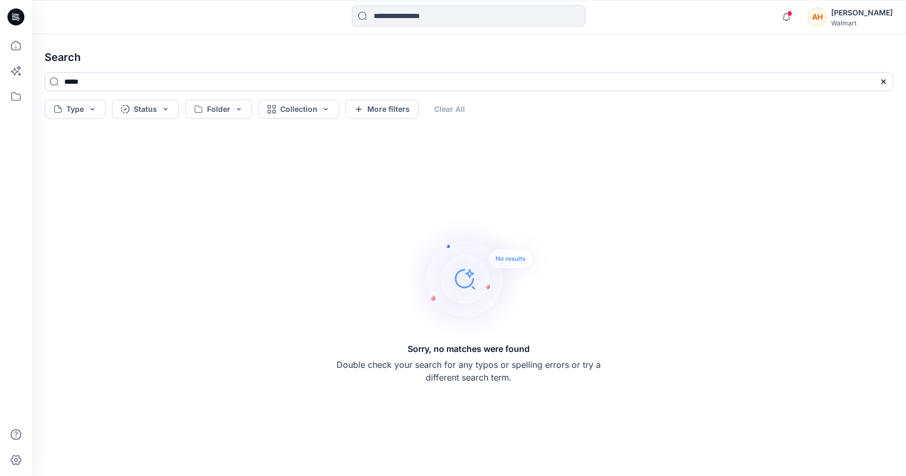
drag, startPoint x: 28, startPoint y: 18, endPoint x: 16, endPoint y: 17, distance: 11.2
click at [16, 17] on icon at bounding box center [15, 17] width 17 height 34
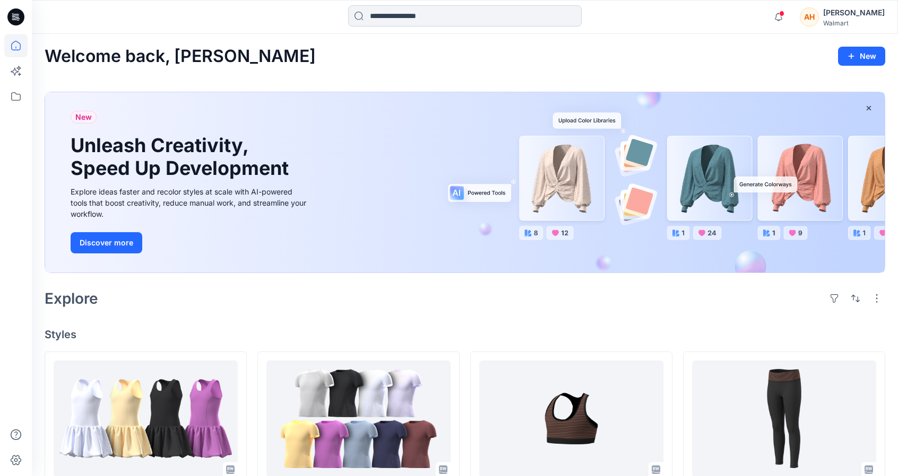
click at [398, 12] on input at bounding box center [464, 15] width 233 height 21
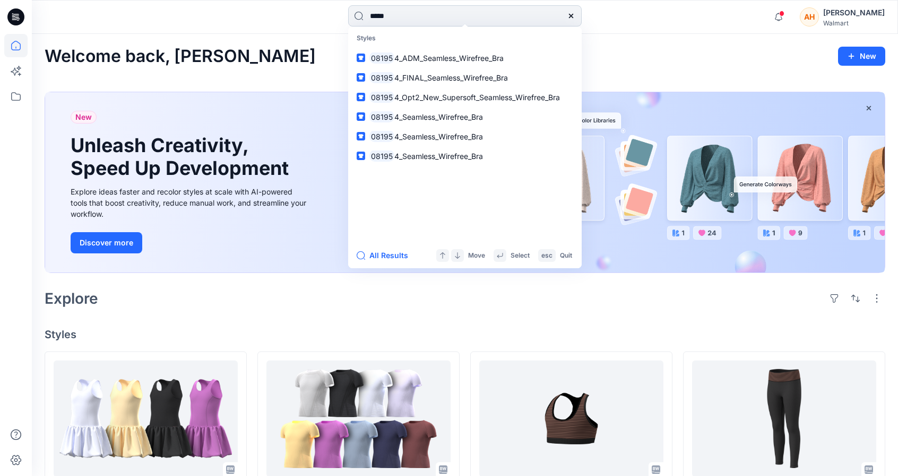
type input "******"
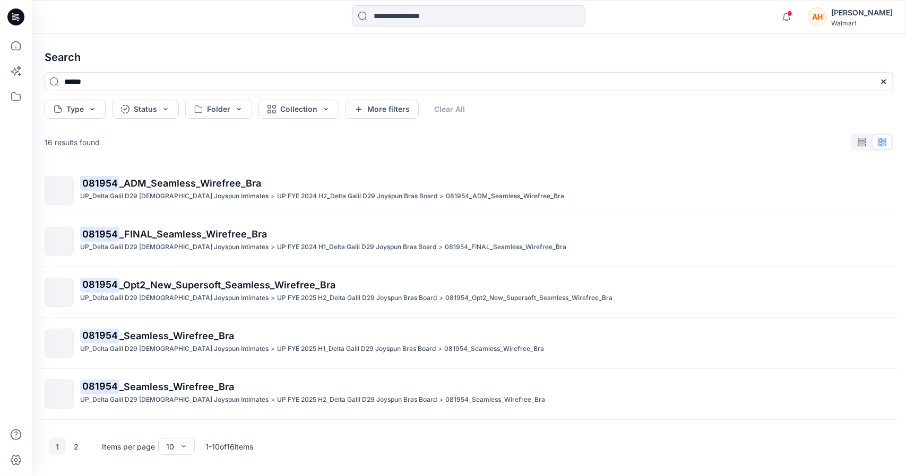
click at [191, 152] on div "16 results found" at bounding box center [468, 142] width 865 height 21
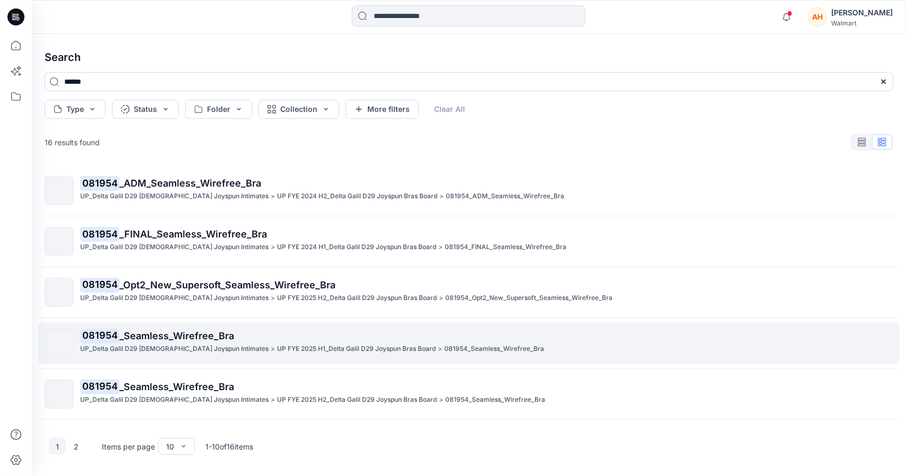
scroll to position [247, 0]
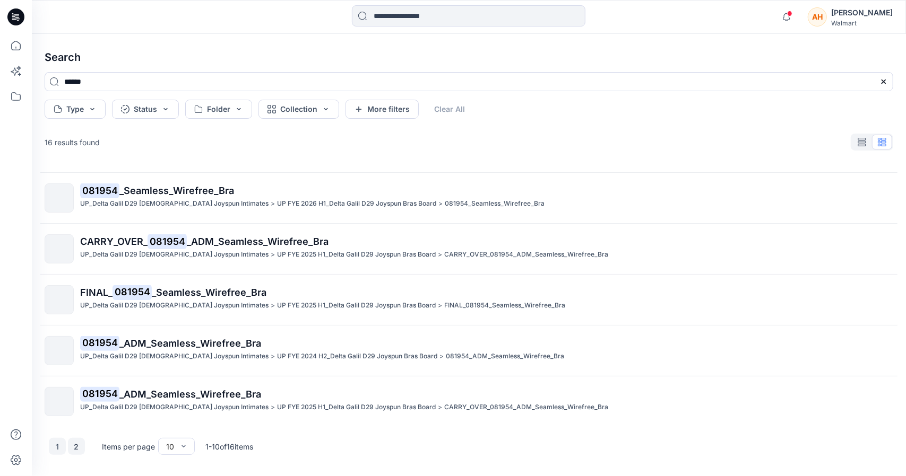
click at [70, 444] on button "2" at bounding box center [76, 446] width 17 height 17
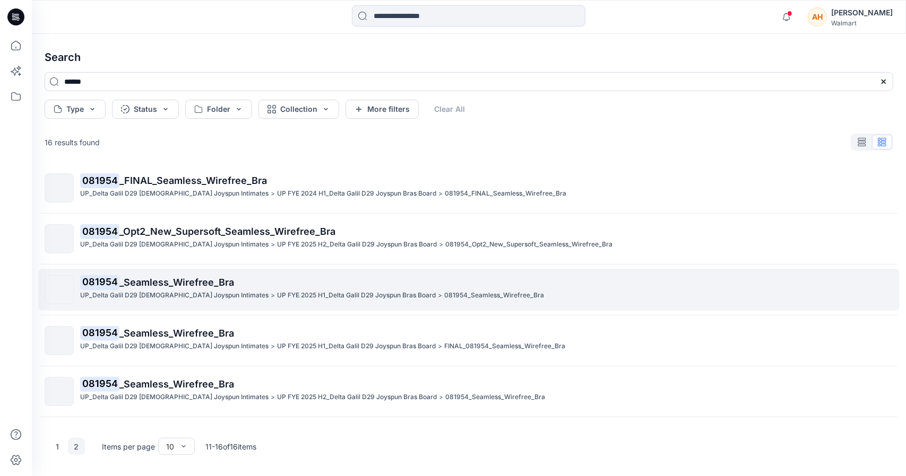
scroll to position [0, 0]
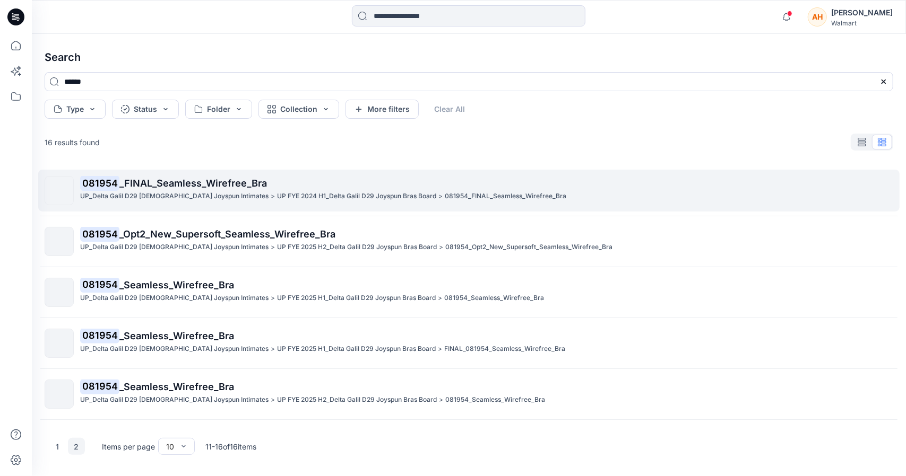
click at [166, 188] on span "_FINAL_Seamless_Wirefree_Bra" at bounding box center [192, 183] width 147 height 11
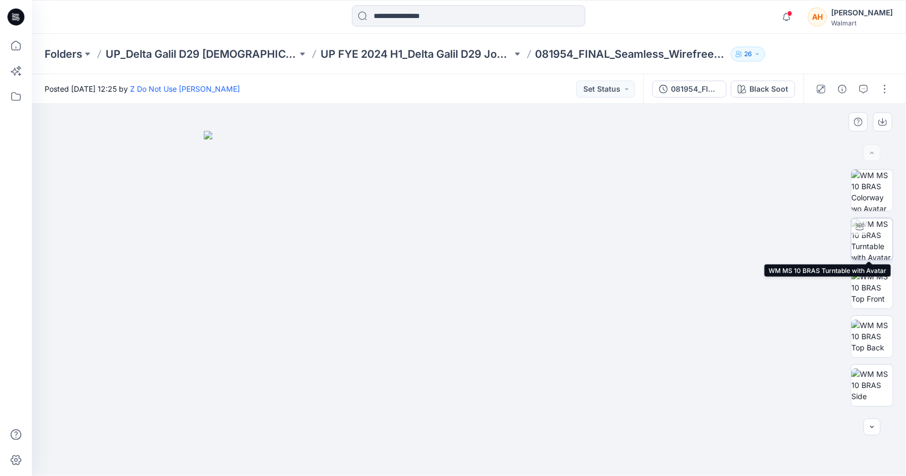
click at [875, 239] on img at bounding box center [871, 239] width 41 height 41
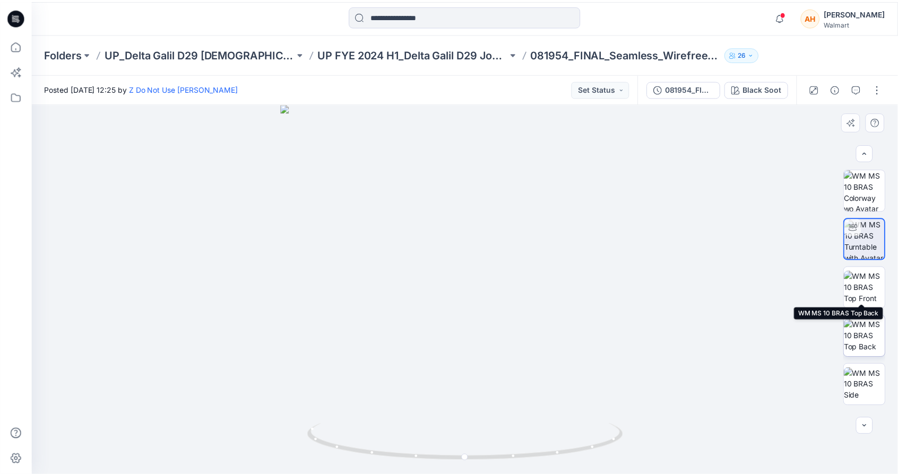
scroll to position [92, 0]
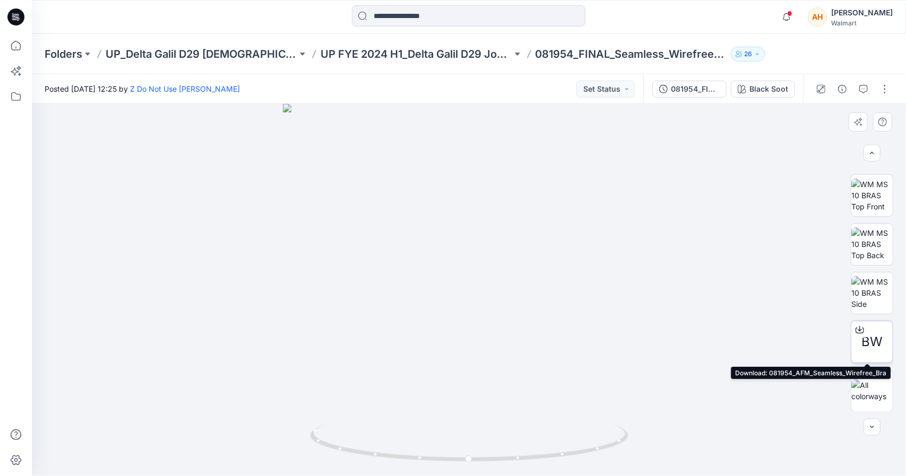
click at [859, 329] on icon at bounding box center [859, 330] width 8 height 8
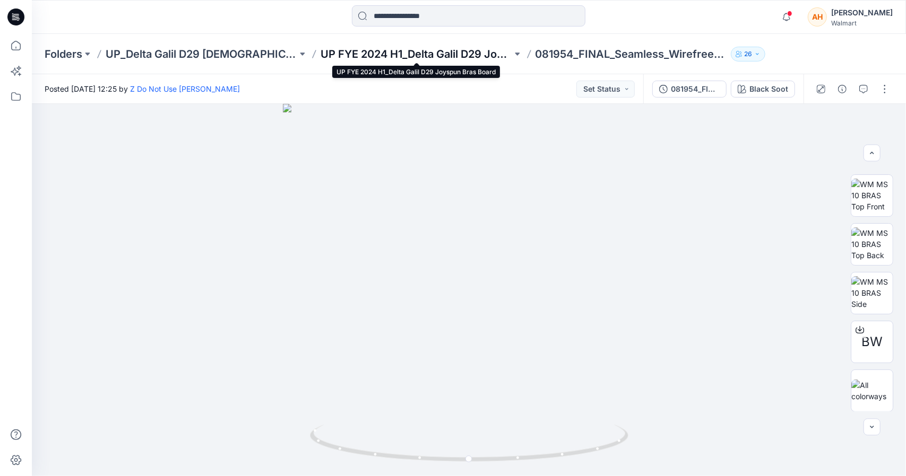
click at [407, 50] on p "UP FYE 2024 H1_Delta Galil D29 Joyspun Bras Board" at bounding box center [416, 54] width 192 height 15
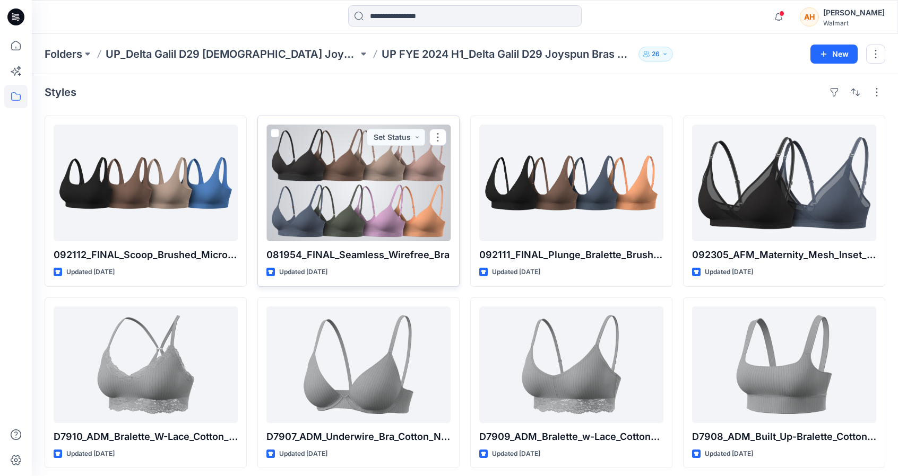
scroll to position [7, 0]
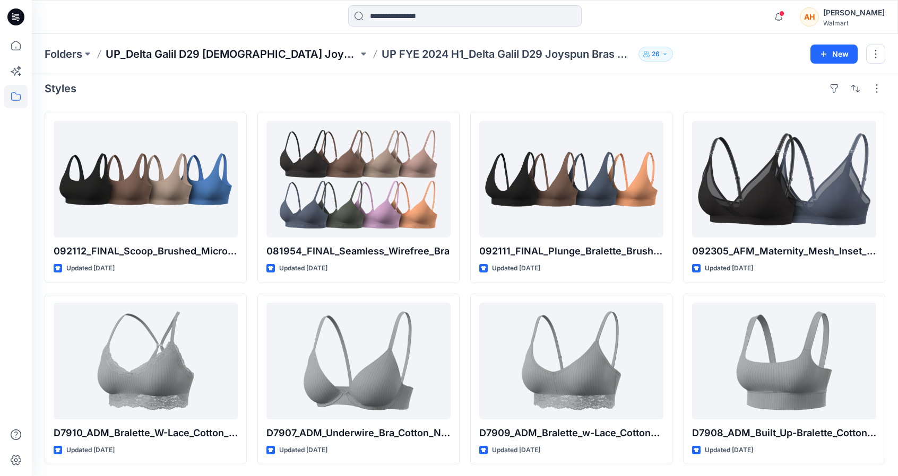
click at [292, 56] on p "UP_Delta Galil D29 [DEMOGRAPHIC_DATA] Joyspun Intimates" at bounding box center [232, 54] width 253 height 15
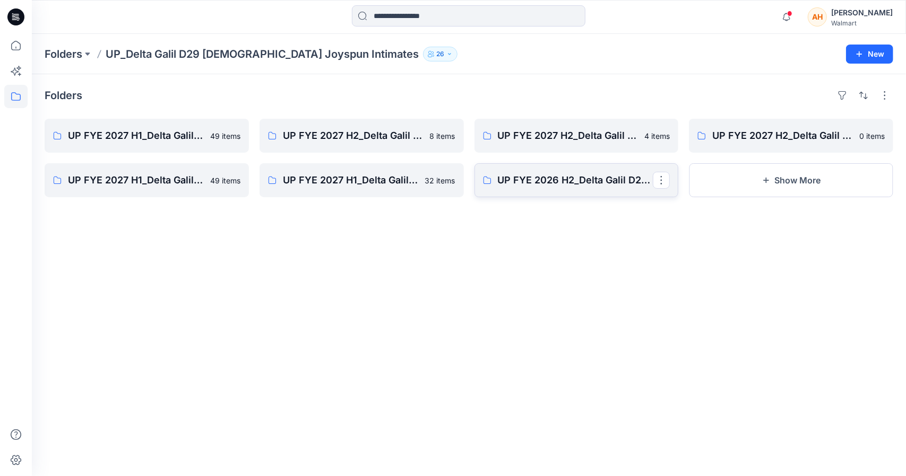
click at [492, 171] on link "UP FYE 2026 H2_Delta Galil D29 Joyspun Shapewear" at bounding box center [576, 180] width 204 height 34
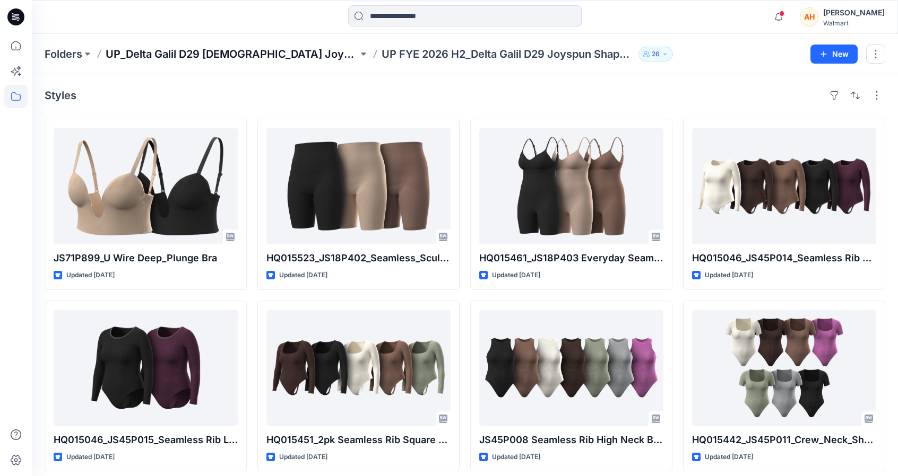
click at [267, 47] on p "UP_Delta Galil D29 [DEMOGRAPHIC_DATA] Joyspun Intimates" at bounding box center [232, 54] width 253 height 15
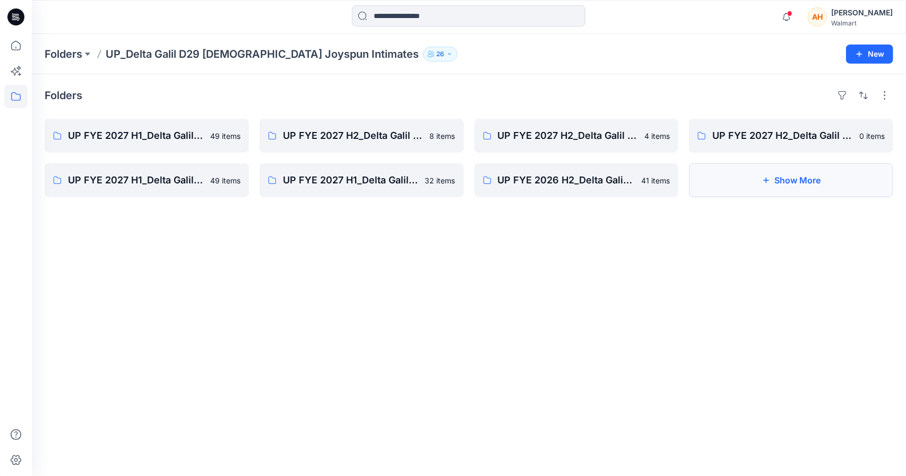
click at [752, 195] on button "Show More" at bounding box center [791, 180] width 204 height 34
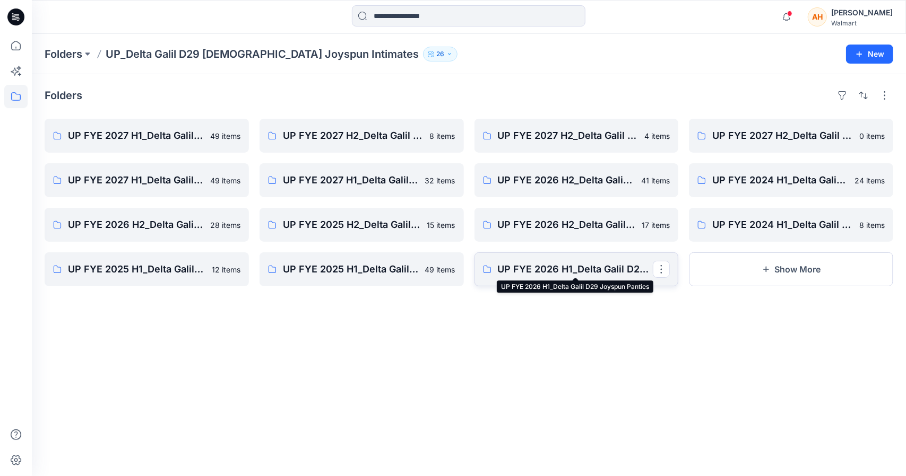
click at [561, 274] on p "UP FYE 2026 H1_Delta Galil D29 Joyspun Panties" at bounding box center [575, 269] width 155 height 15
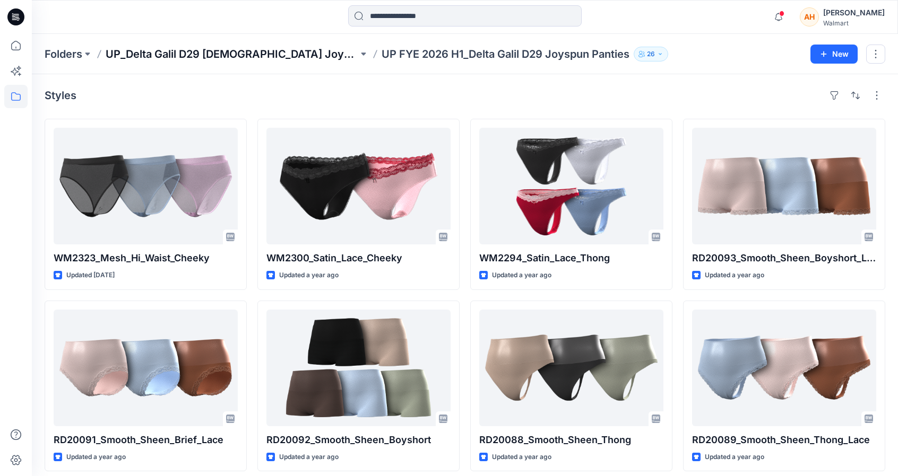
click at [258, 50] on p "UP_Delta Galil D29 [DEMOGRAPHIC_DATA] Joyspun Intimates" at bounding box center [232, 54] width 253 height 15
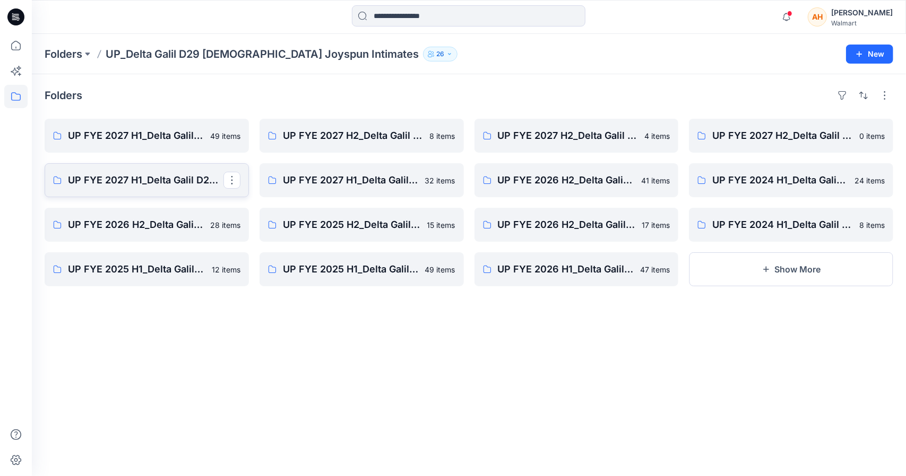
click at [124, 173] on p "UP FYE 2027 H1_Delta Galil D29 Joyspun Shapewear" at bounding box center [145, 180] width 155 height 15
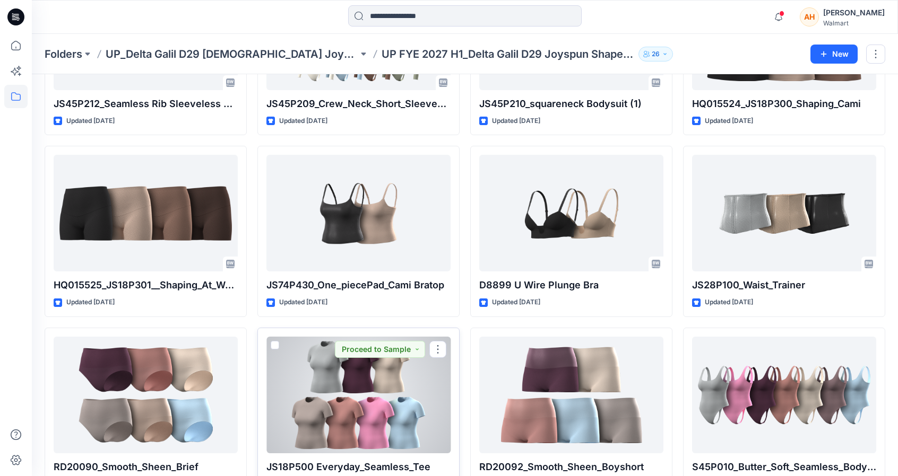
scroll to position [1578, 0]
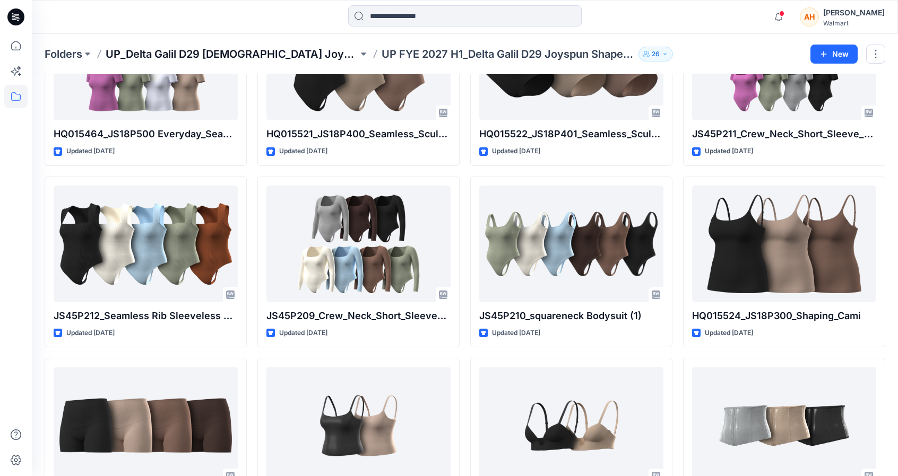
click at [240, 55] on p "UP_Delta Galil D29 [DEMOGRAPHIC_DATA] Joyspun Intimates" at bounding box center [232, 54] width 253 height 15
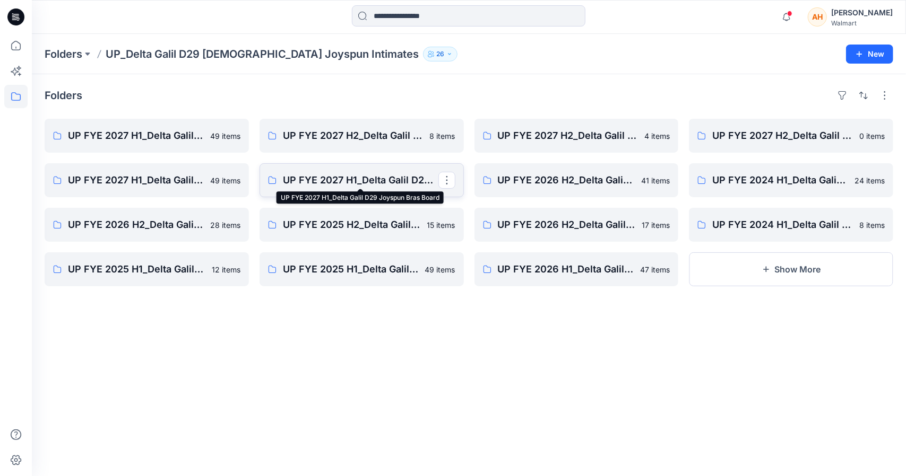
click at [336, 184] on p "UP FYE 2027 H1_Delta Galil D29 Joyspun Bras Board" at bounding box center [360, 180] width 155 height 15
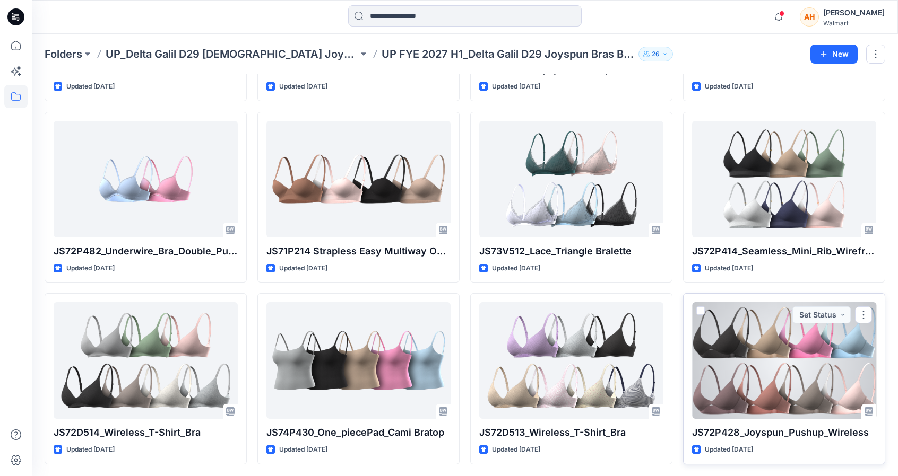
scroll to position [226, 0]
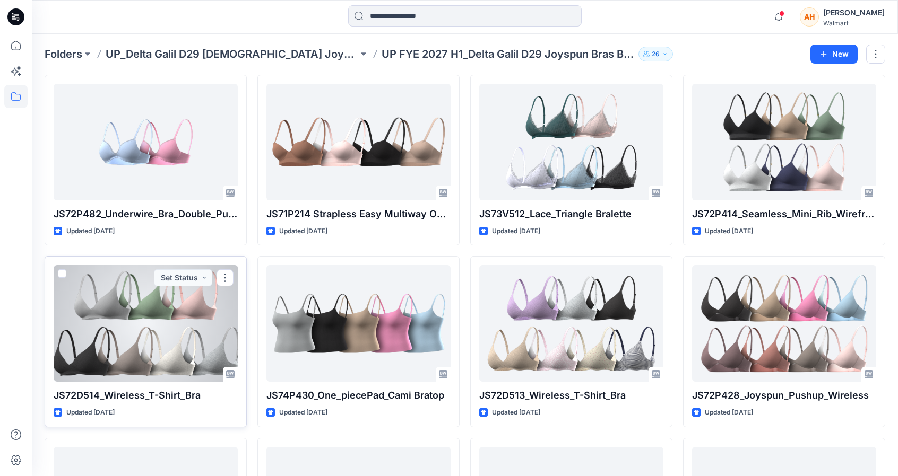
click at [206, 313] on div at bounding box center [146, 323] width 184 height 117
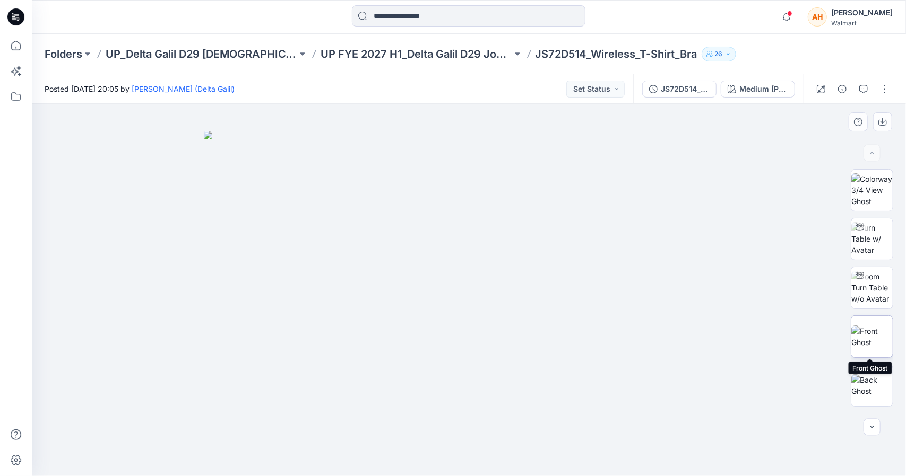
click at [881, 344] on img at bounding box center [871, 337] width 41 height 22
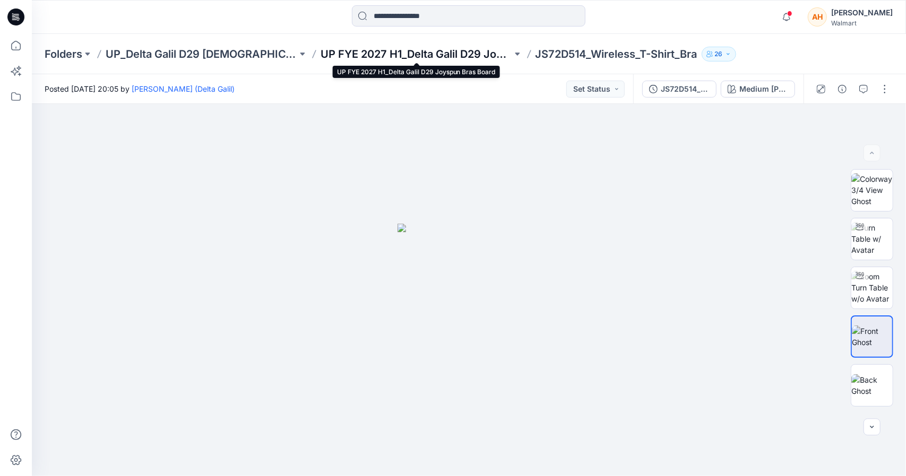
click at [459, 57] on p "UP FYE 2027 H1_Delta Galil D29 Joyspun Bras Board" at bounding box center [416, 54] width 192 height 15
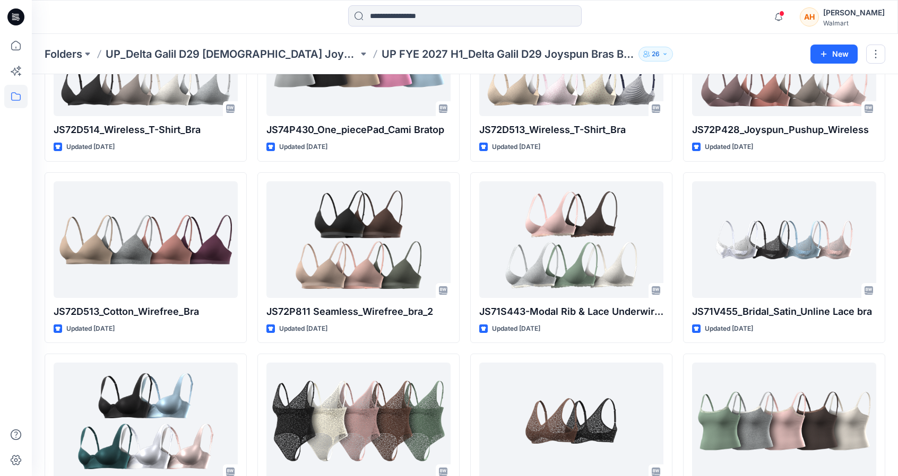
scroll to position [458, 0]
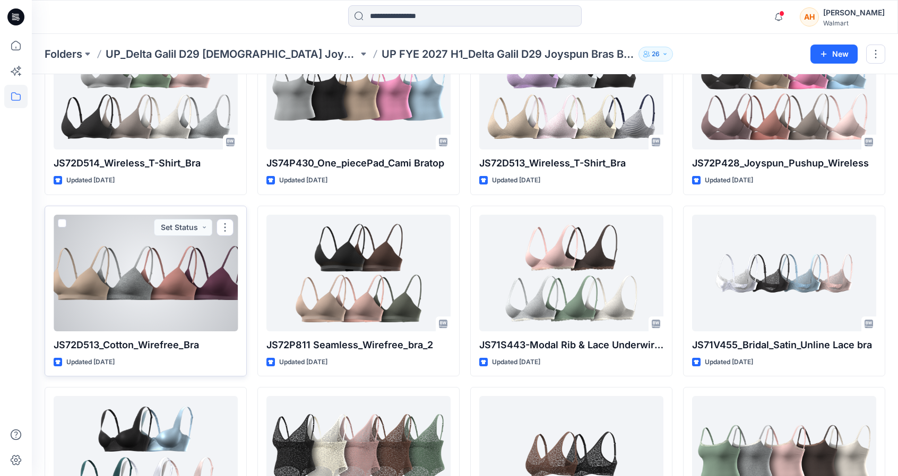
click at [100, 268] on div at bounding box center [146, 273] width 184 height 117
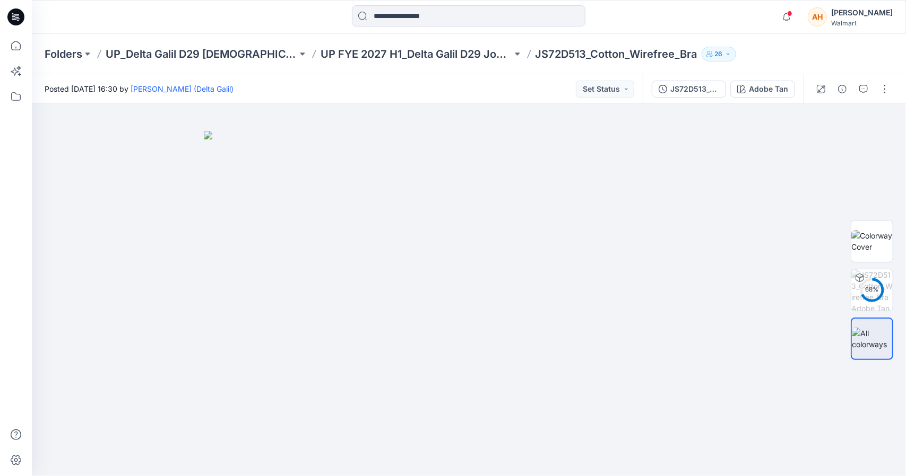
click at [595, 53] on p "JS72D513_Cotton_Wirefree_Bra" at bounding box center [616, 54] width 162 height 15
click at [882, 84] on button "button" at bounding box center [884, 89] width 17 height 17
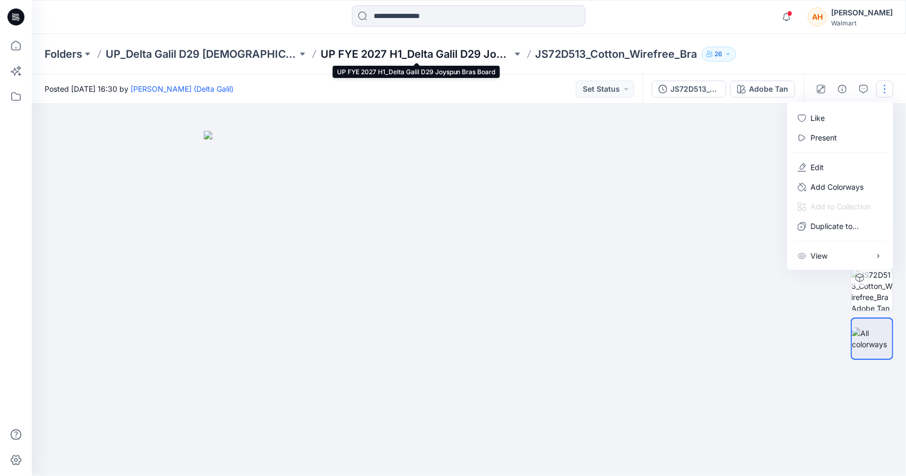
click at [386, 56] on p "UP FYE 2027 H1_Delta Galil D29 Joyspun Bras Board" at bounding box center [416, 54] width 192 height 15
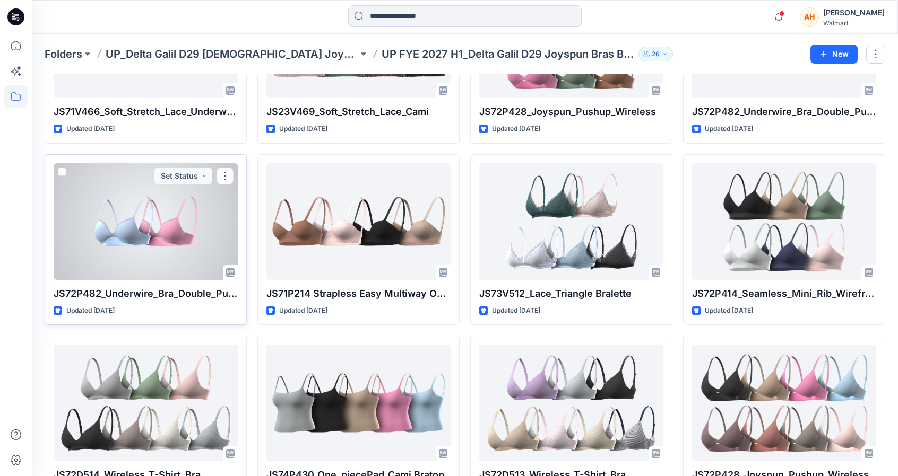
scroll to position [159, 0]
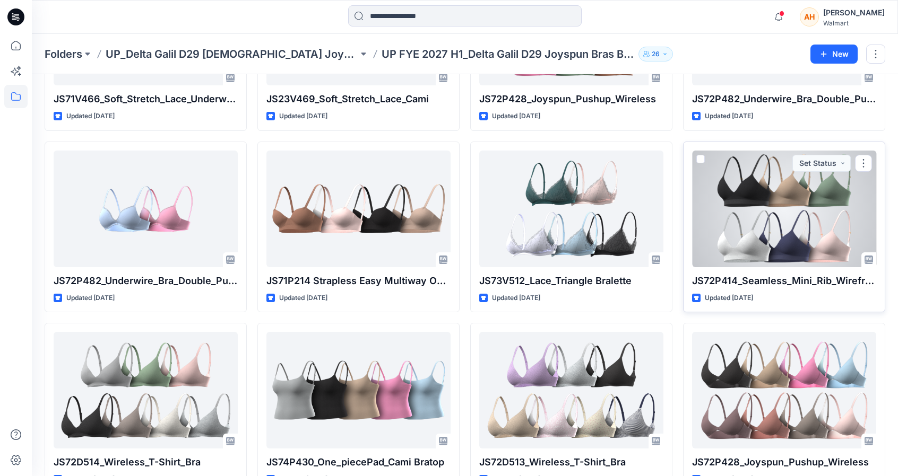
click at [781, 231] on div at bounding box center [784, 209] width 184 height 117
